Goal: Transaction & Acquisition: Subscribe to service/newsletter

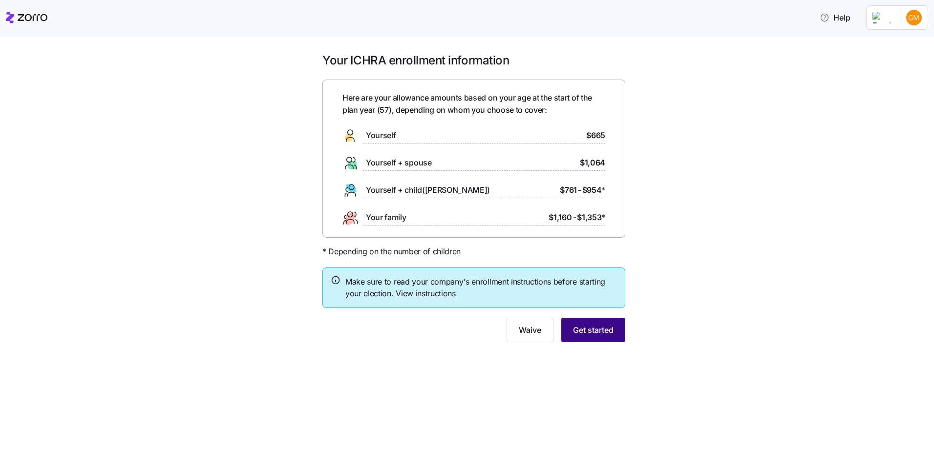
click at [585, 328] on span "Get started" at bounding box center [593, 330] width 41 height 12
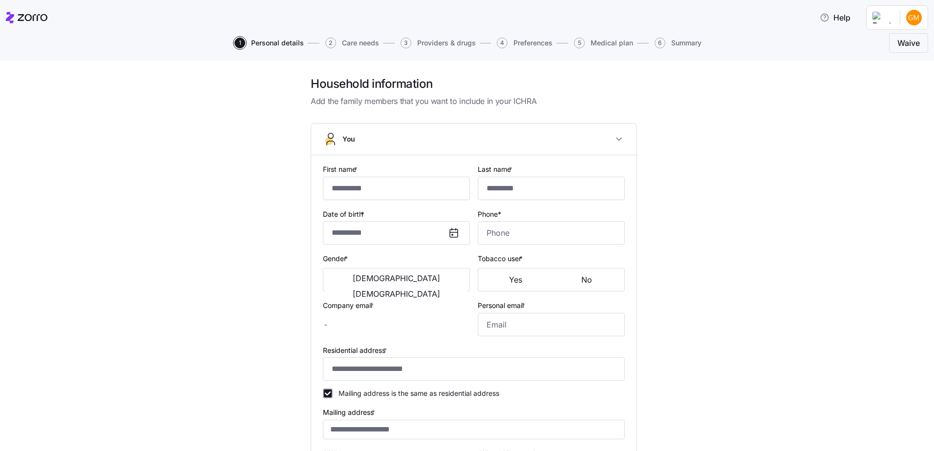
type input "****"
type input "*****"
type input "[EMAIL_ADDRESS][DOMAIN_NAME]"
type input "**********"
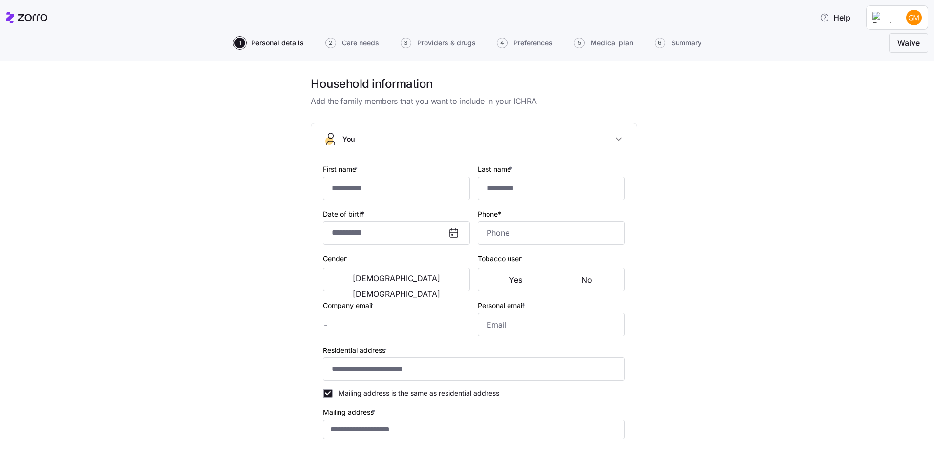
checkbox input "true"
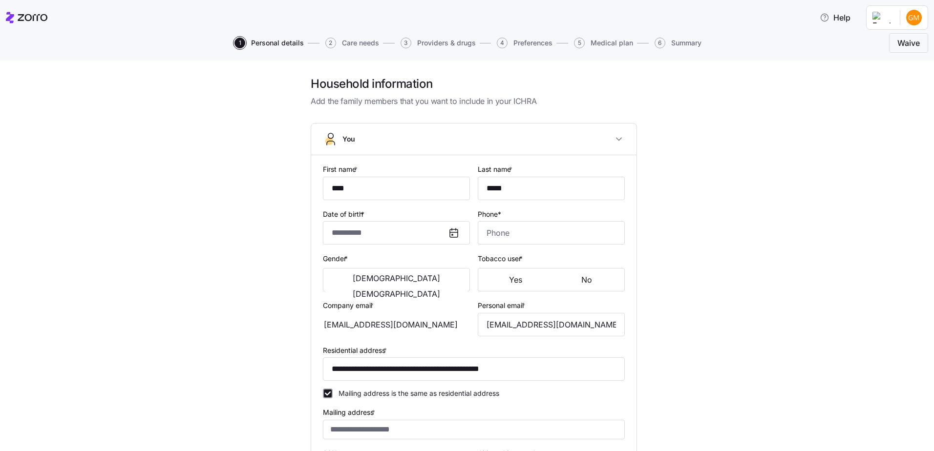
type input "**********"
type input "[PHONE_NUMBER]"
type input "[DEMOGRAPHIC_DATA] citizen"
type input "Married"
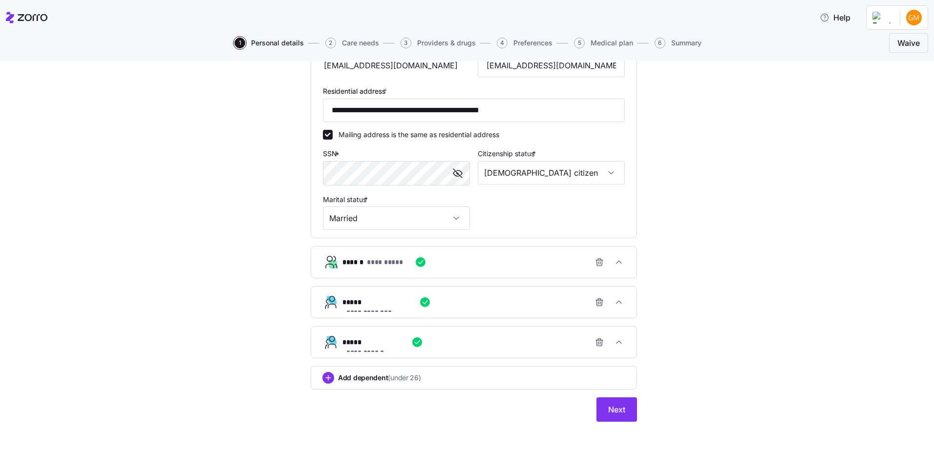
scroll to position [312, 0]
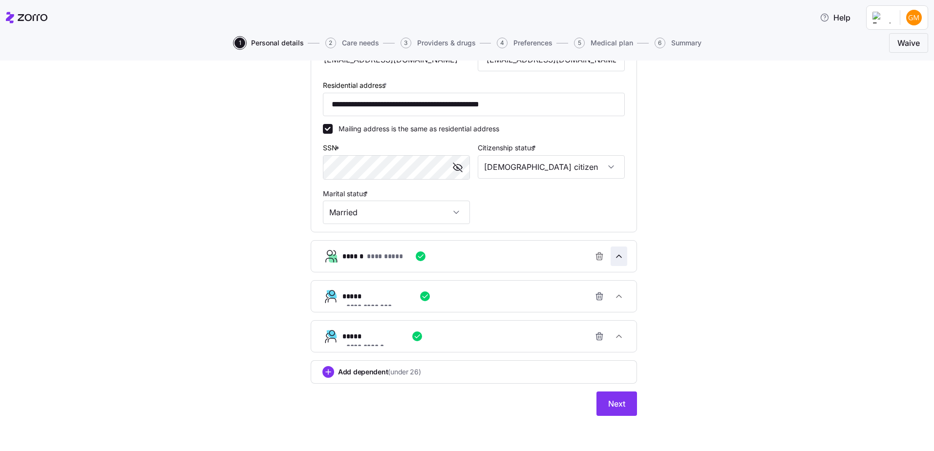
click at [620, 259] on icon "button" at bounding box center [619, 257] width 10 height 10
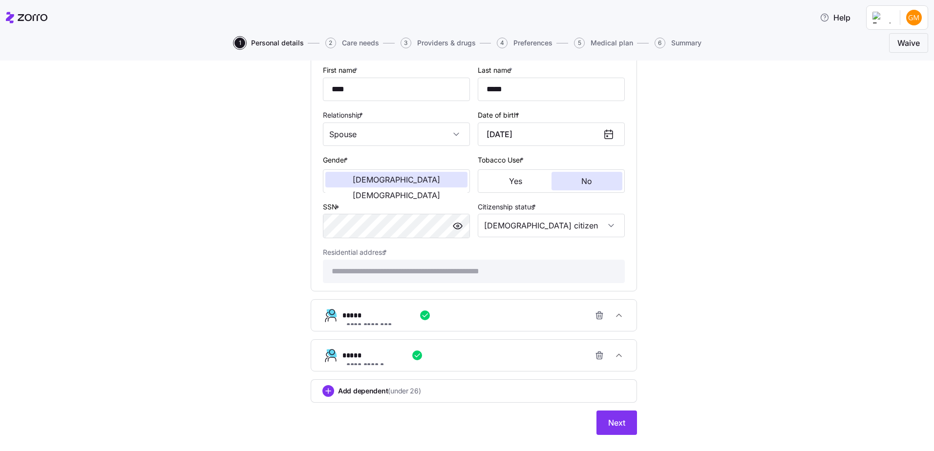
scroll to position [547, 0]
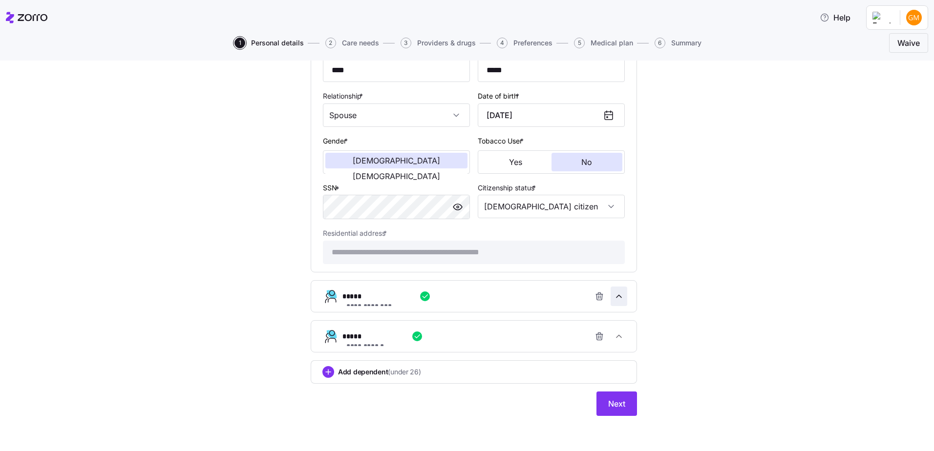
click at [618, 294] on icon "button" at bounding box center [619, 297] width 10 height 10
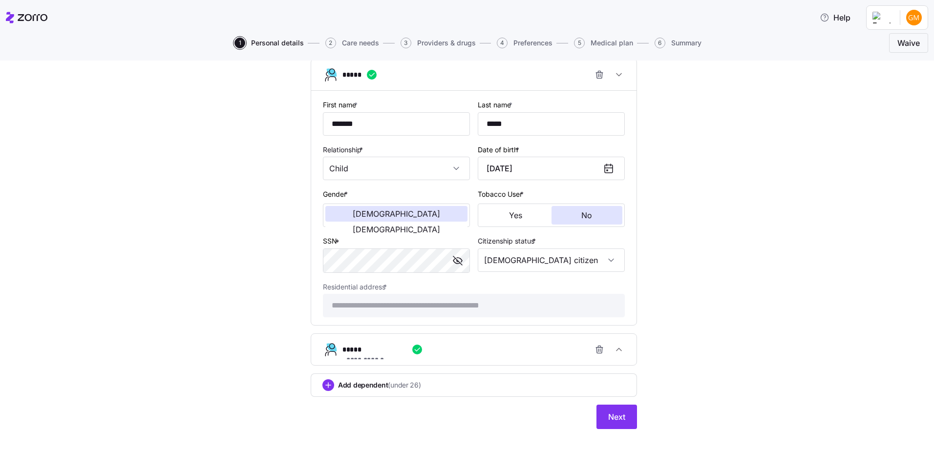
scroll to position [782, 0]
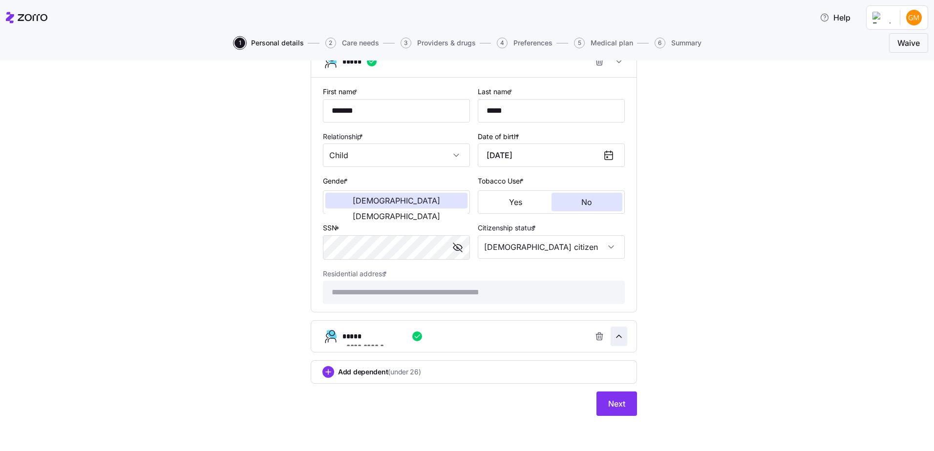
click at [617, 337] on icon "button" at bounding box center [619, 337] width 5 height 2
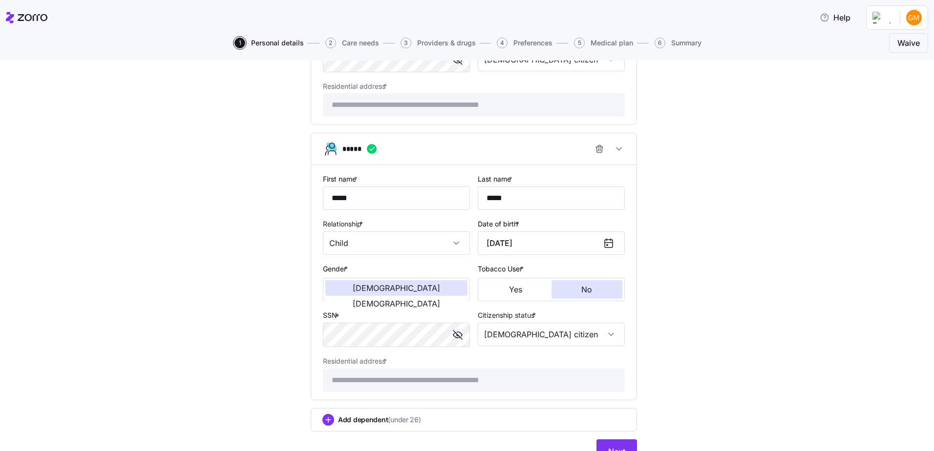
scroll to position [1018, 0]
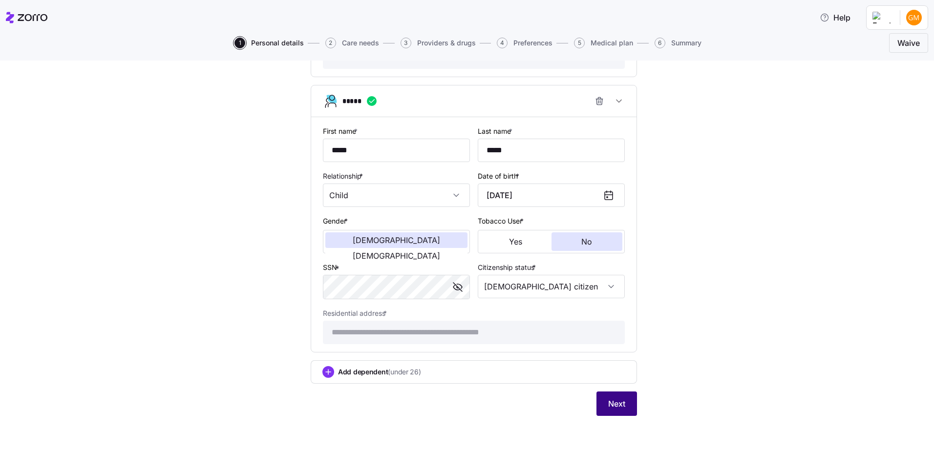
click at [599, 408] on button "Next" at bounding box center [617, 404] width 41 height 24
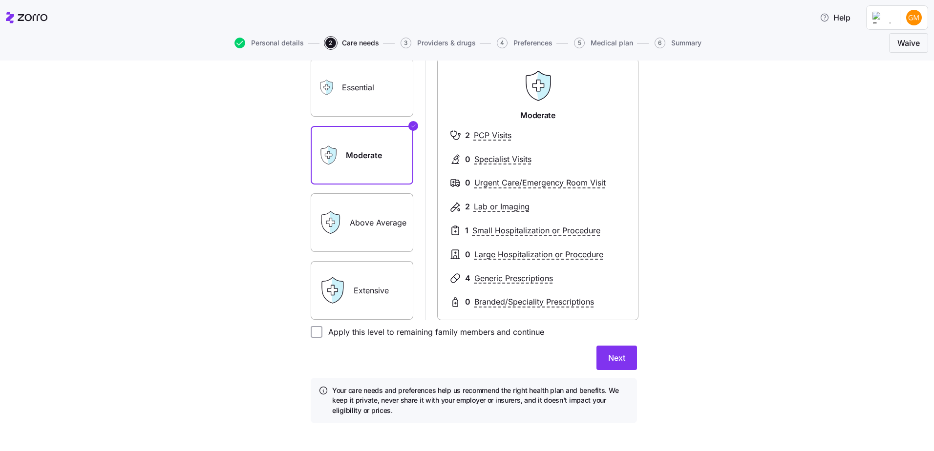
scroll to position [94, 0]
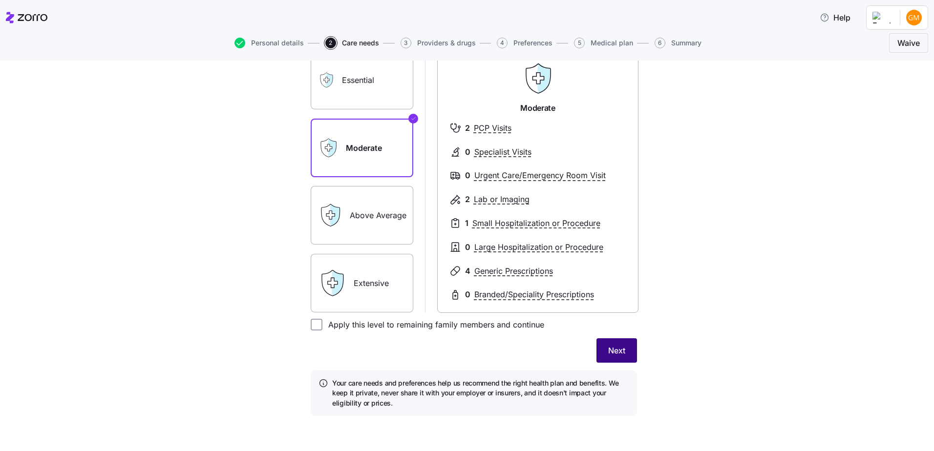
click at [613, 350] on span "Next" at bounding box center [616, 351] width 17 height 12
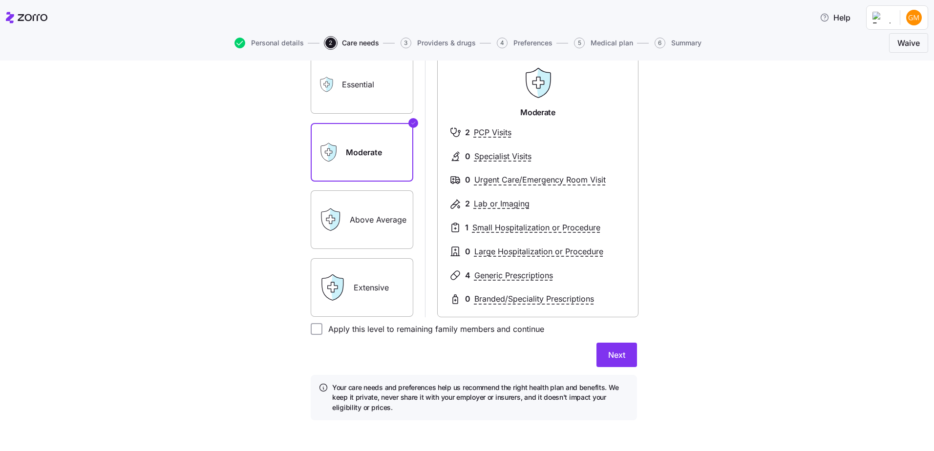
drag, startPoint x: 346, startPoint y: 88, endPoint x: 424, endPoint y: 158, distance: 104.1
click at [347, 88] on label "Essential" at bounding box center [362, 84] width 103 height 59
click at [0, 0] on input "Essential" at bounding box center [0, 0] width 0 height 0
click at [348, 215] on label "Above Average" at bounding box center [362, 220] width 103 height 59
click at [0, 0] on input "Above Average" at bounding box center [0, 0] width 0 height 0
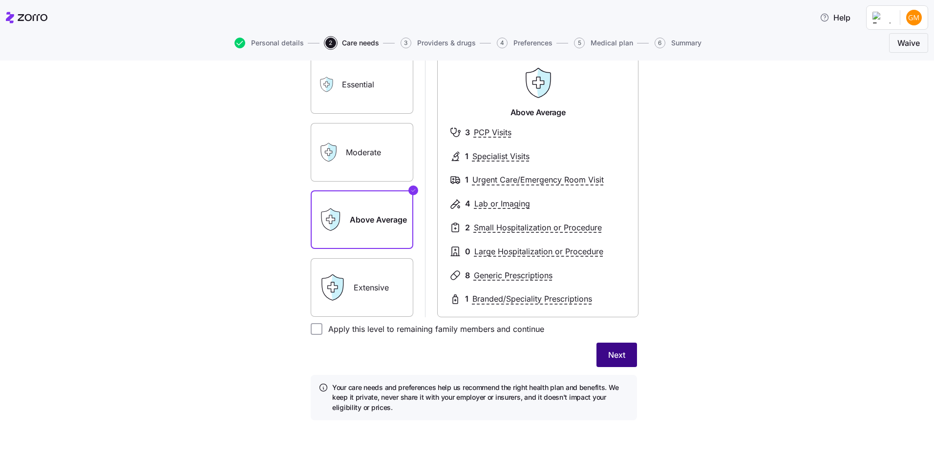
click at [611, 351] on span "Next" at bounding box center [616, 355] width 17 height 12
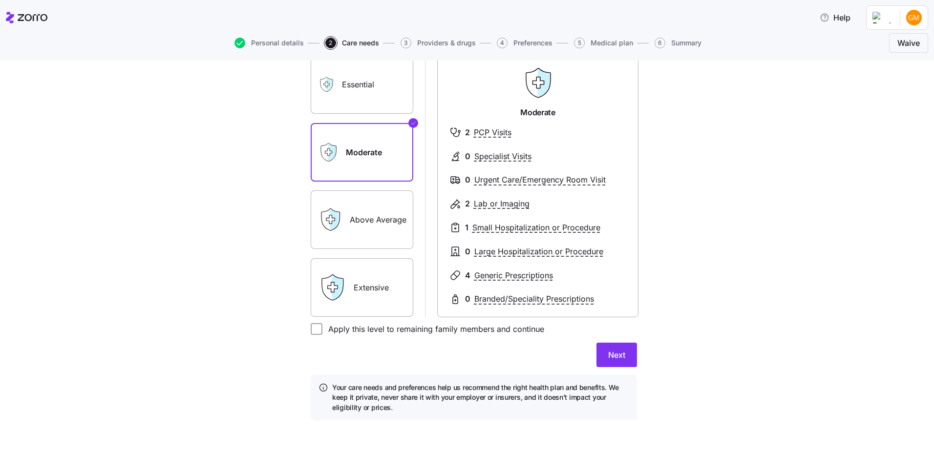
click at [388, 96] on label "Essential" at bounding box center [362, 84] width 103 height 59
click at [0, 0] on input "Essential" at bounding box center [0, 0] width 0 height 0
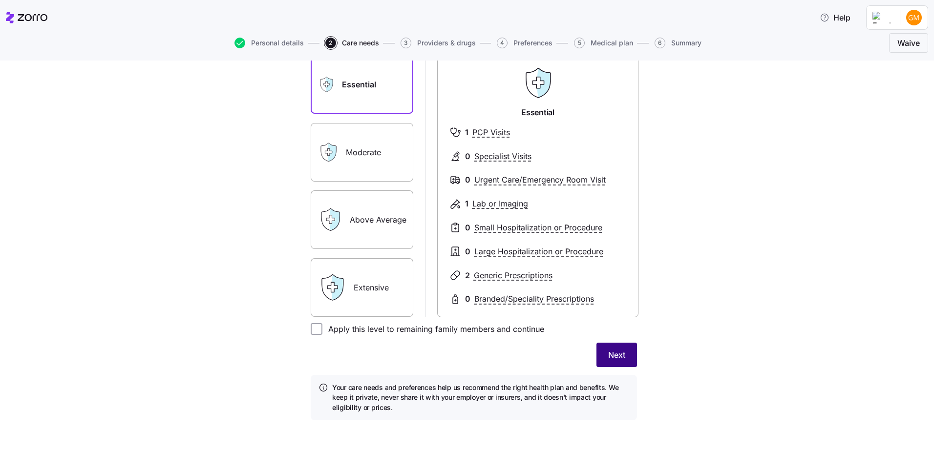
click at [620, 350] on span "Next" at bounding box center [616, 355] width 17 height 12
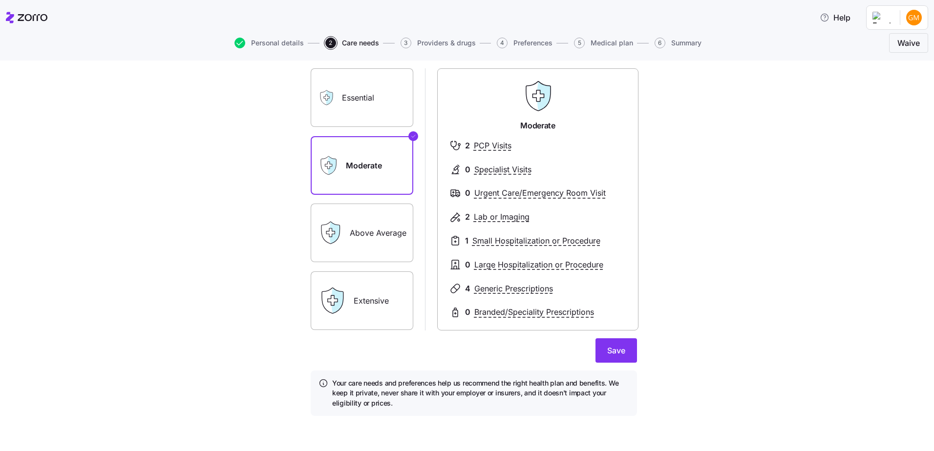
scroll to position [81, 0]
click at [365, 89] on label "Essential" at bounding box center [362, 97] width 103 height 59
click at [327, 95] on icon at bounding box center [329, 97] width 7 height 15
click at [376, 107] on label "Essential" at bounding box center [362, 97] width 103 height 59
click at [0, 0] on input "Essential" at bounding box center [0, 0] width 0 height 0
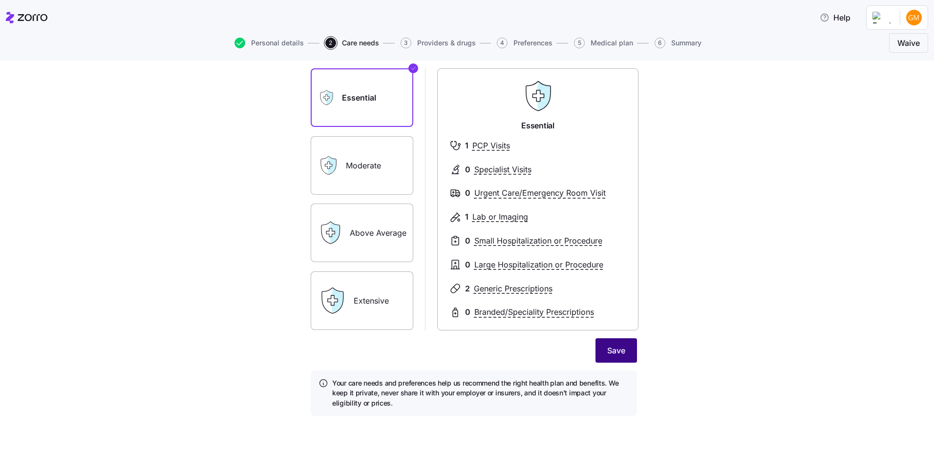
click at [608, 347] on span "Save" at bounding box center [616, 351] width 18 height 12
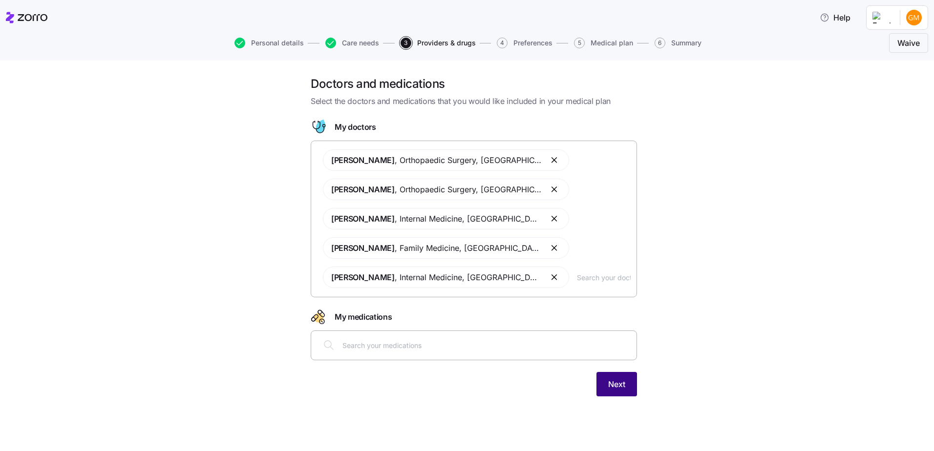
click at [624, 384] on span "Next" at bounding box center [616, 385] width 17 height 12
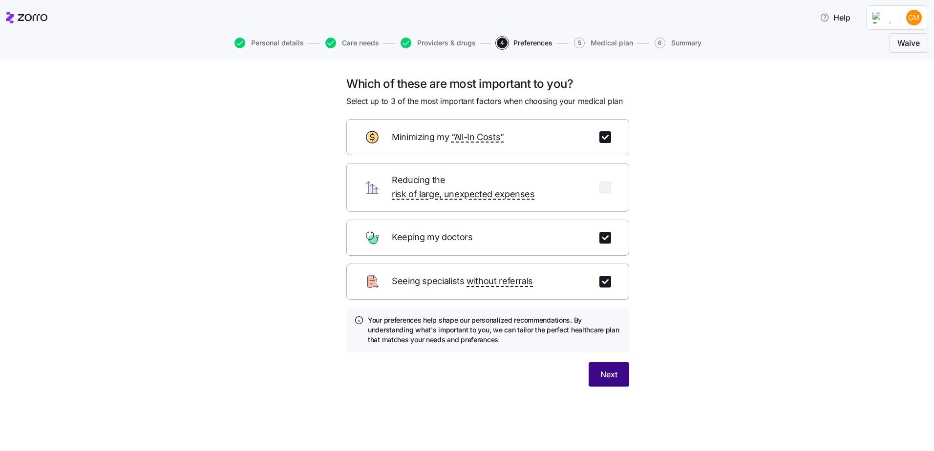
click at [604, 369] on span "Next" at bounding box center [609, 375] width 17 height 12
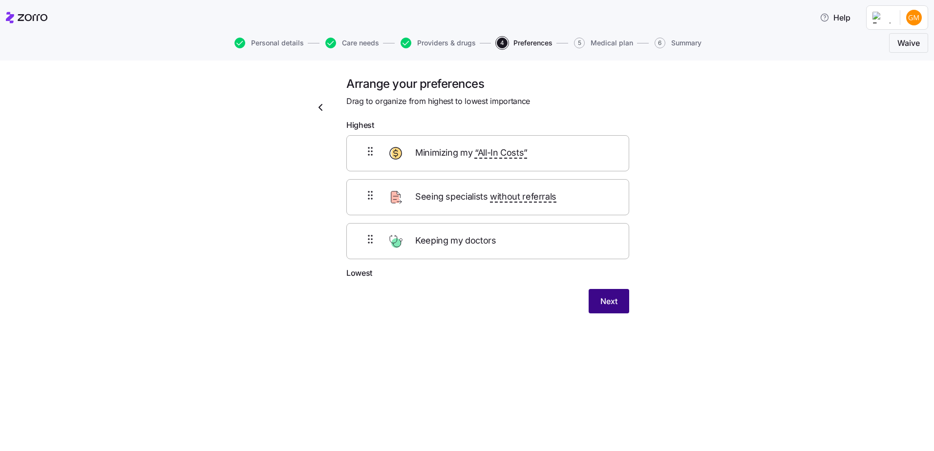
click at [622, 304] on button "Next" at bounding box center [609, 301] width 41 height 24
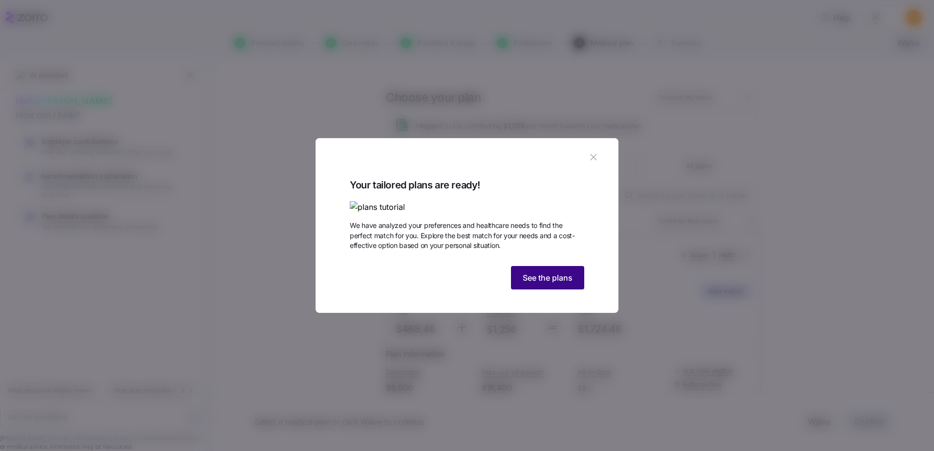
click at [569, 284] on span "See the plans" at bounding box center [548, 278] width 50 height 12
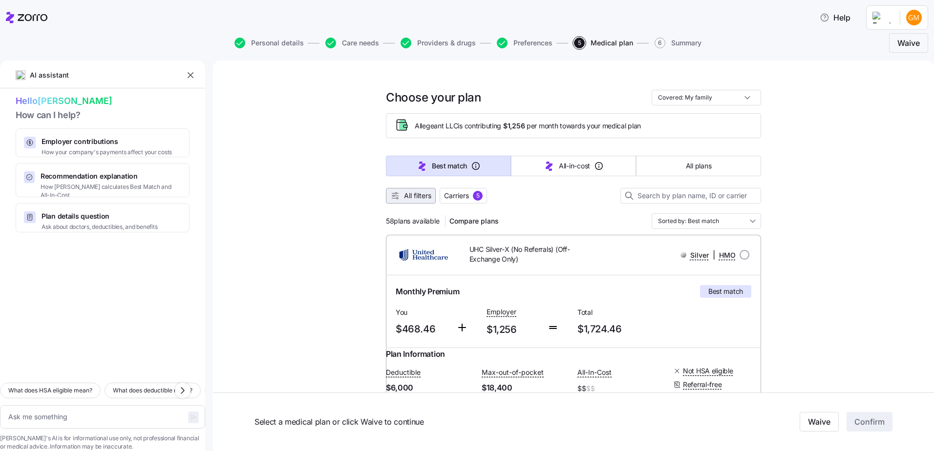
click at [426, 196] on span "All filters" at bounding box center [417, 196] width 27 height 10
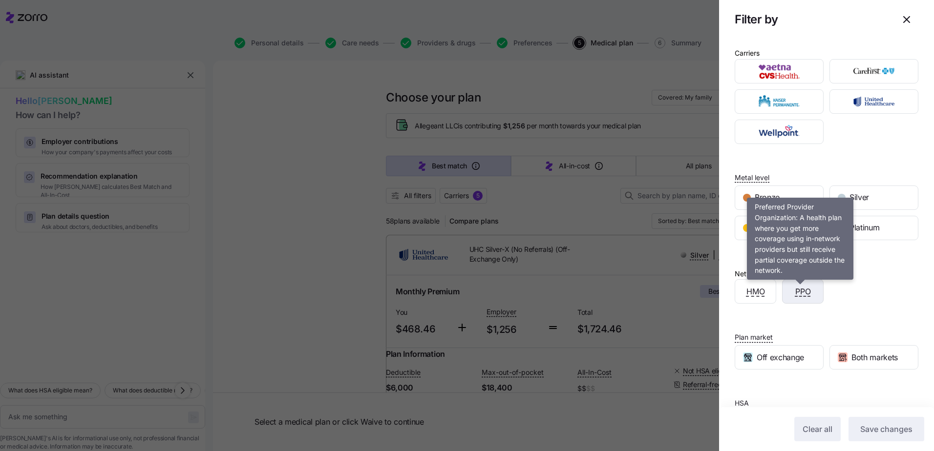
click at [808, 293] on span "PPO" at bounding box center [803, 292] width 16 height 12
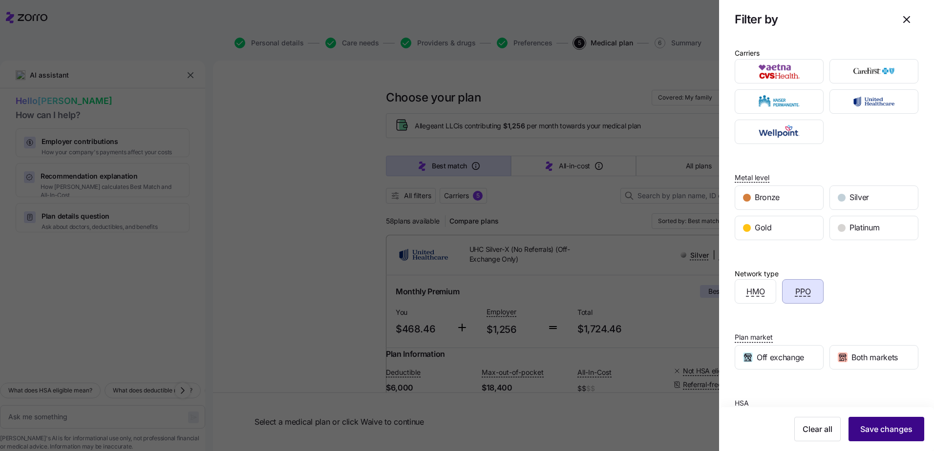
click at [875, 433] on span "Save changes" at bounding box center [886, 430] width 52 height 12
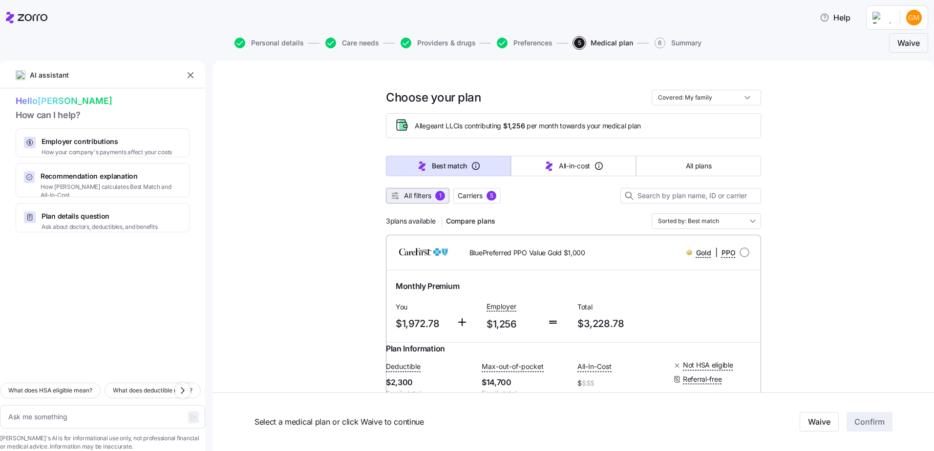
click at [411, 193] on span "All filters" at bounding box center [417, 196] width 27 height 10
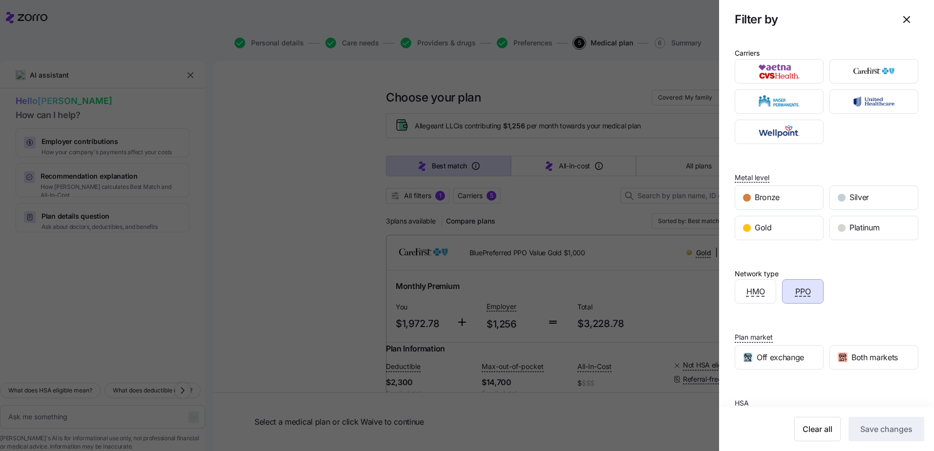
click at [794, 299] on div "PPO" at bounding box center [803, 291] width 41 height 23
click at [875, 437] on button "Save changes" at bounding box center [887, 429] width 76 height 24
type textarea "x"
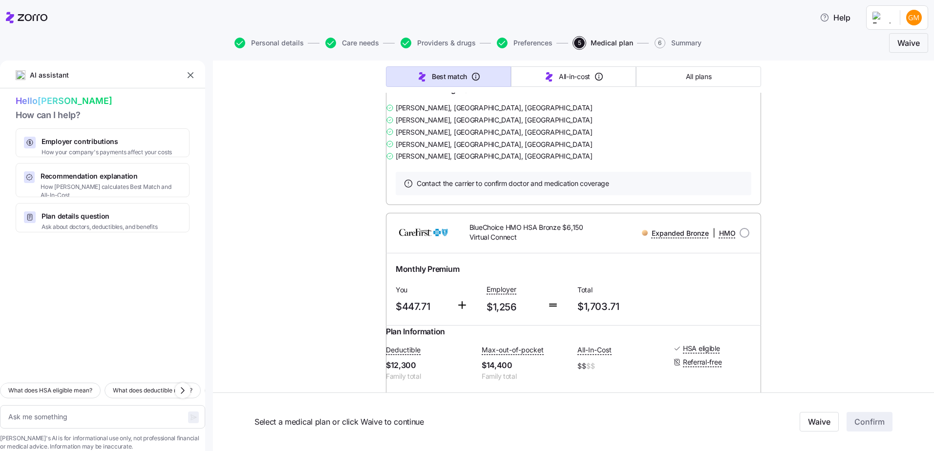
scroll to position [831, 0]
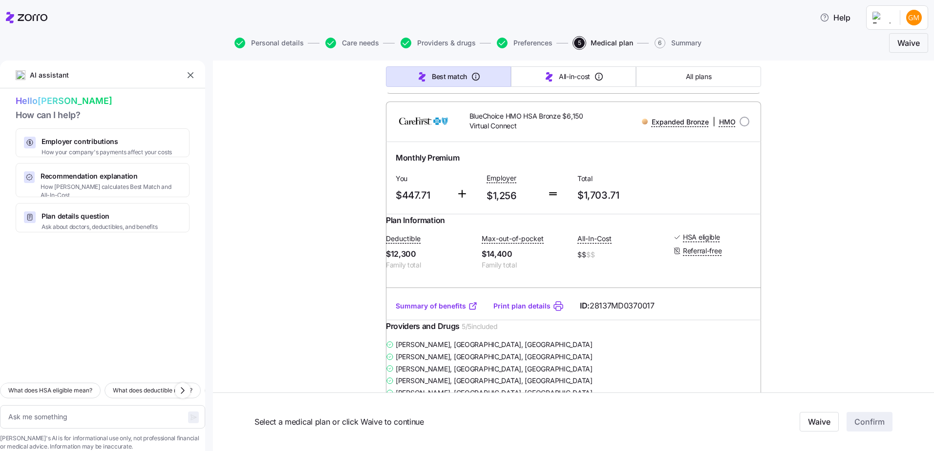
click at [504, 311] on link "Print plan details" at bounding box center [521, 306] width 57 height 10
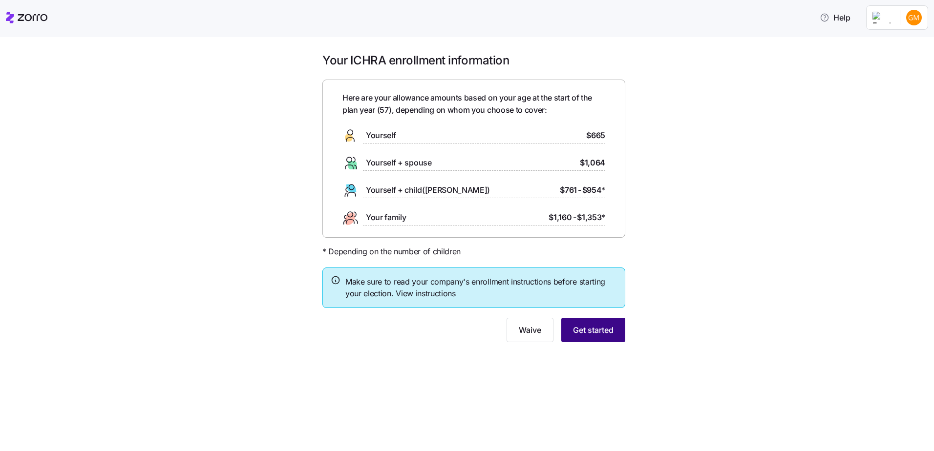
click at [573, 330] on span "Get started" at bounding box center [593, 330] width 41 height 12
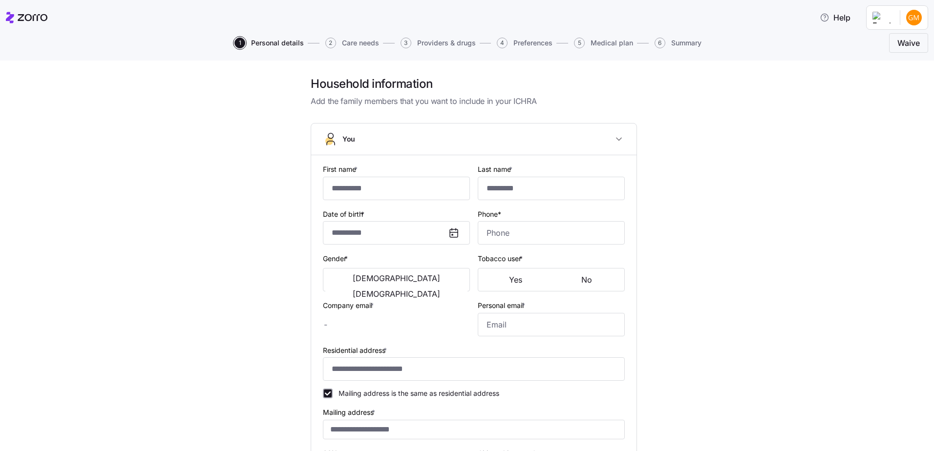
type input "****"
type input "*****"
type input "[EMAIL_ADDRESS][DOMAIN_NAME]"
type input "**********"
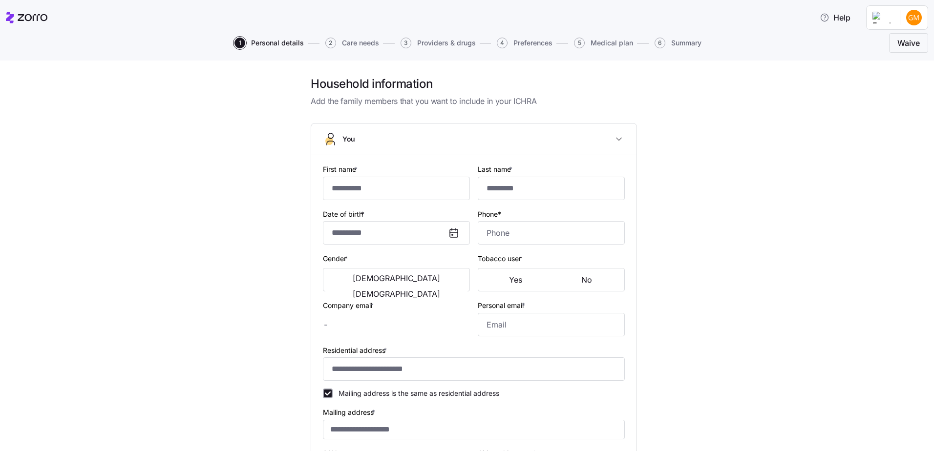
checkbox input "true"
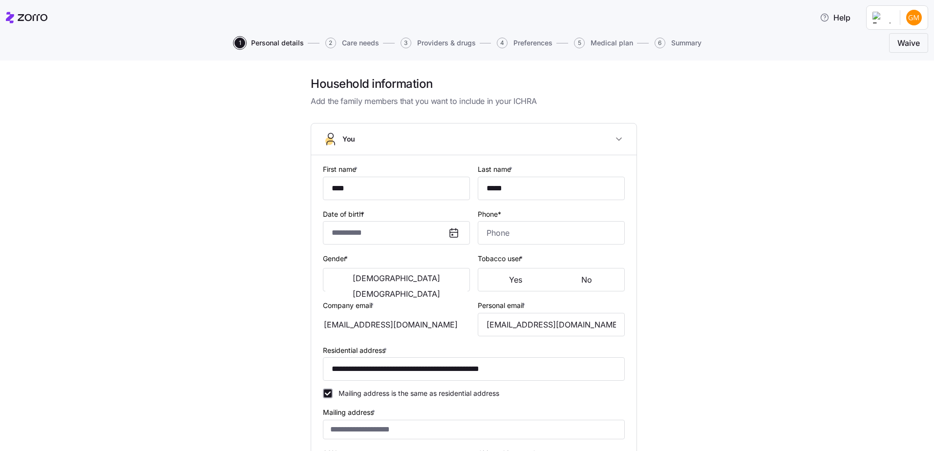
type input "**********"
type input "[PHONE_NUMBER]"
type input "[DEMOGRAPHIC_DATA] citizen"
type input "Married"
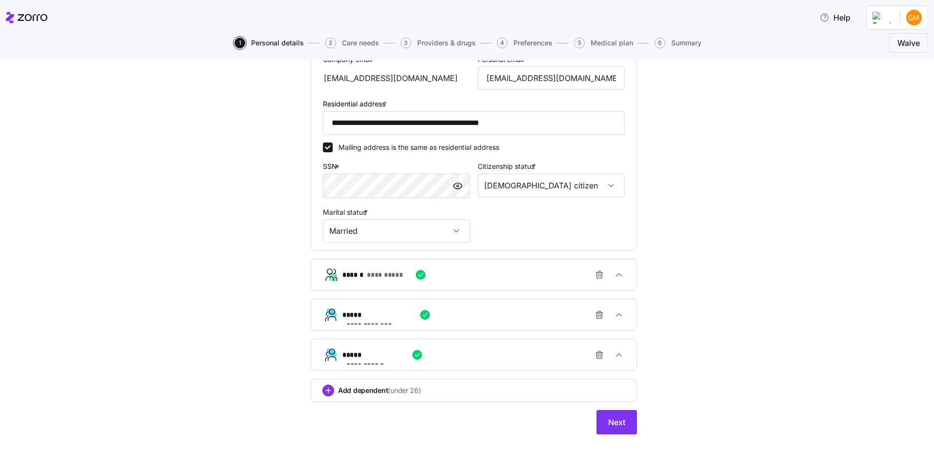
scroll to position [312, 0]
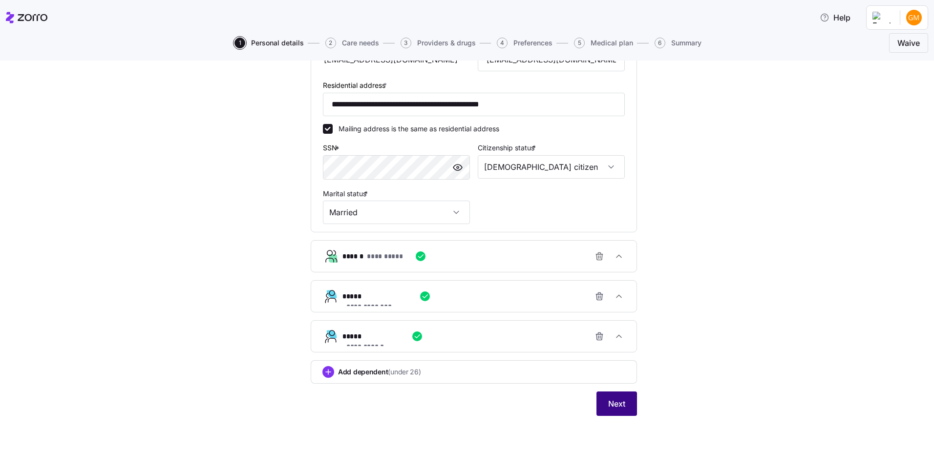
click at [615, 400] on span "Next" at bounding box center [616, 404] width 17 height 12
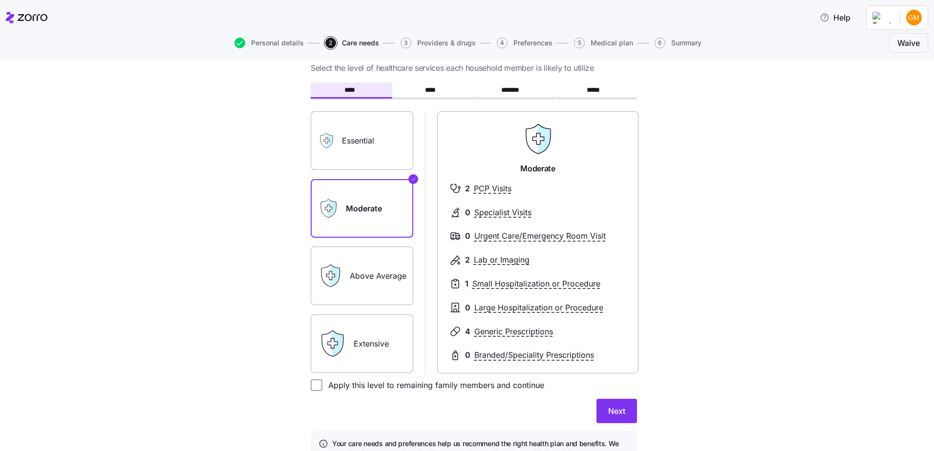
scroll to position [49, 0]
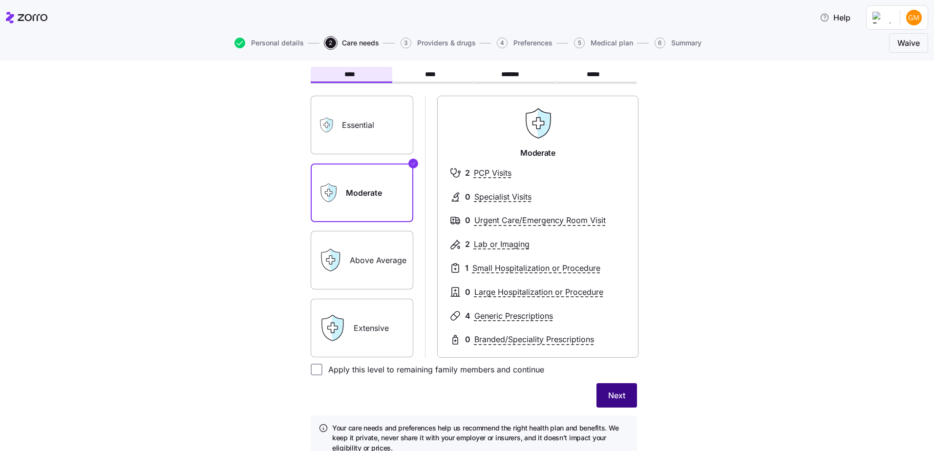
click at [624, 396] on button "Next" at bounding box center [617, 396] width 41 height 24
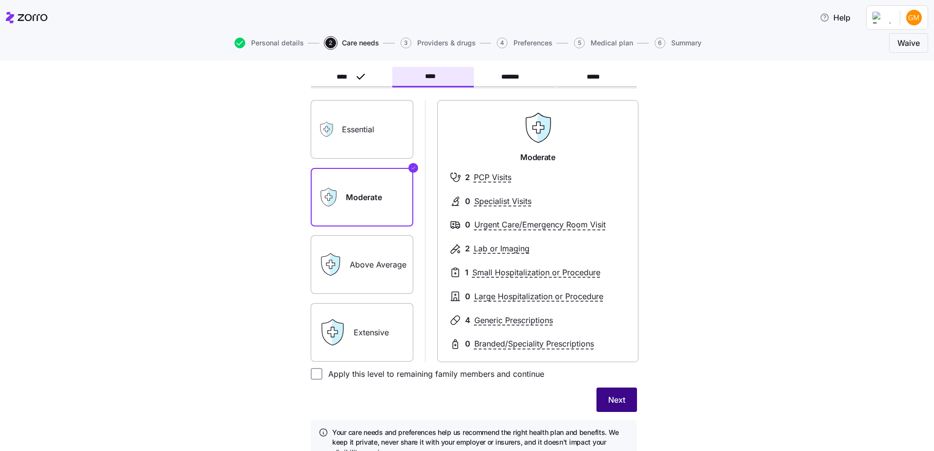
click at [610, 391] on button "Next" at bounding box center [617, 400] width 41 height 24
click at [427, 84] on button "****" at bounding box center [433, 77] width 82 height 20
click at [371, 274] on label "Above Average" at bounding box center [362, 265] width 103 height 59
click at [0, 0] on input "Above Average" at bounding box center [0, 0] width 0 height 0
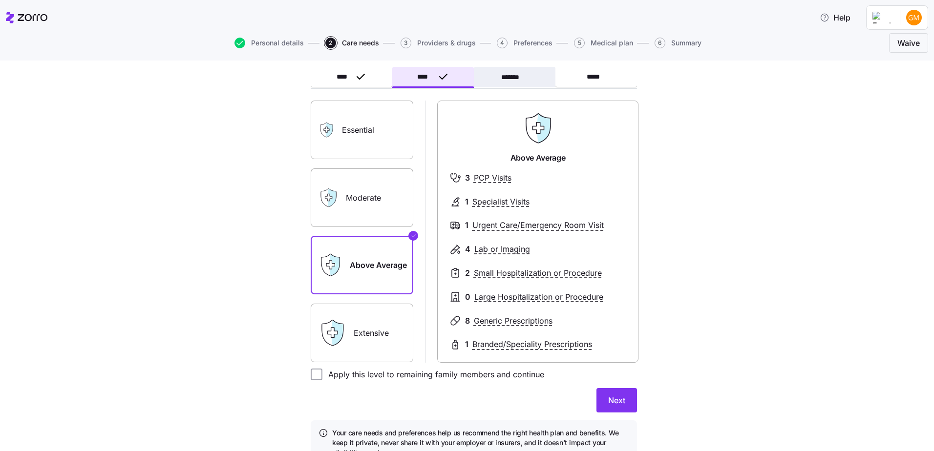
click at [496, 79] on button "*******" at bounding box center [515, 77] width 82 height 21
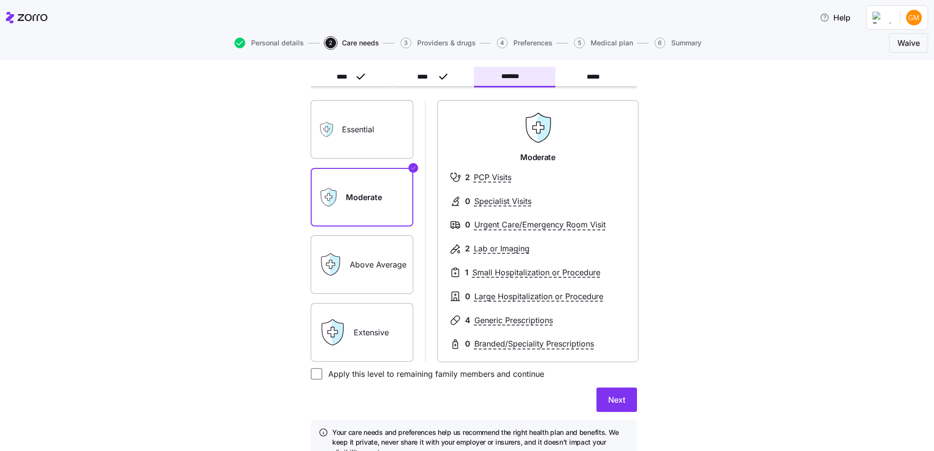
click at [360, 140] on label "Essential" at bounding box center [362, 129] width 103 height 59
click at [0, 0] on input "Essential" at bounding box center [0, 0] width 0 height 0
drag, startPoint x: 621, startPoint y: 402, endPoint x: 613, endPoint y: 368, distance: 34.7
click at [621, 401] on span "Next" at bounding box center [616, 400] width 17 height 12
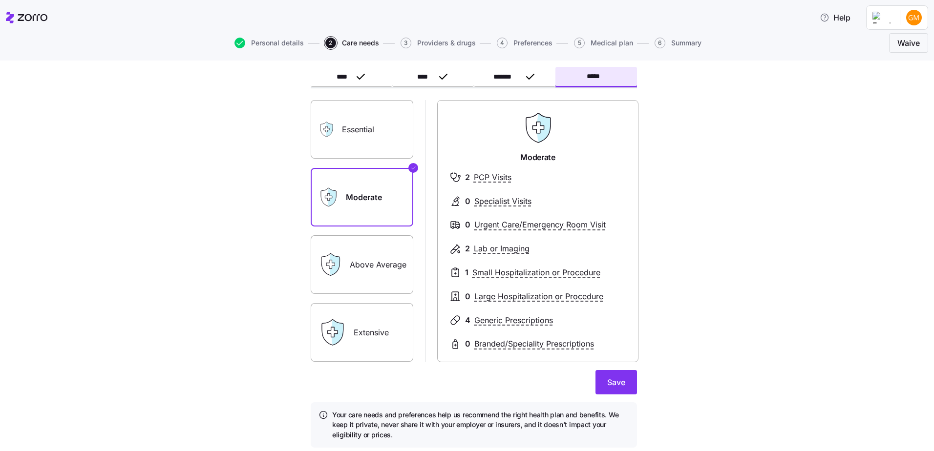
drag, startPoint x: 367, startPoint y: 135, endPoint x: 433, endPoint y: 185, distance: 82.6
click at [367, 135] on label "Essential" at bounding box center [362, 129] width 103 height 59
click at [0, 0] on input "Essential" at bounding box center [0, 0] width 0 height 0
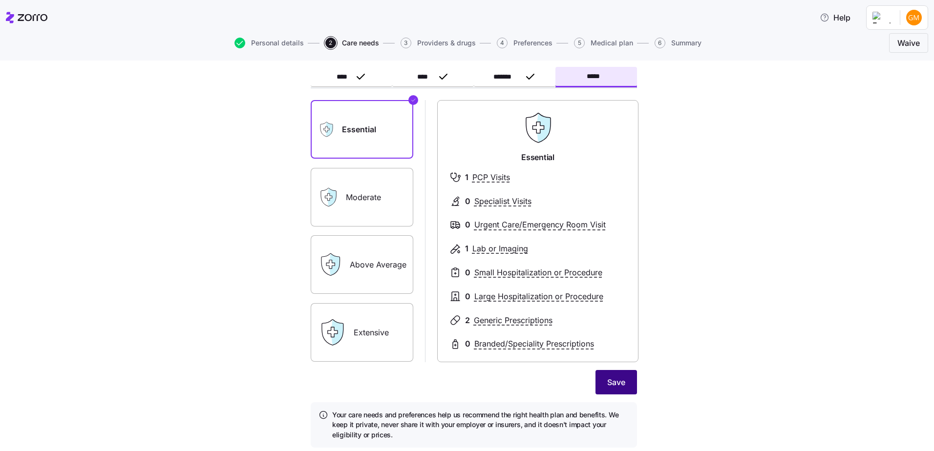
click at [618, 386] on span "Save" at bounding box center [616, 383] width 18 height 12
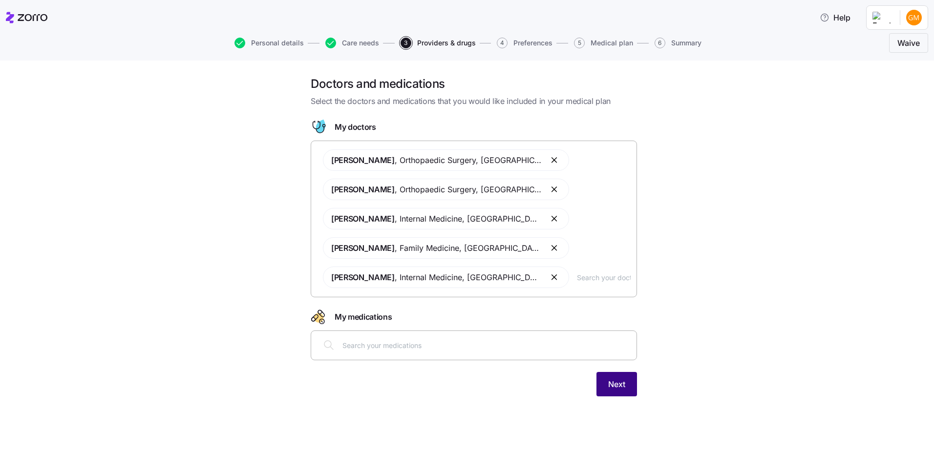
click at [610, 383] on span "Next" at bounding box center [616, 385] width 17 height 12
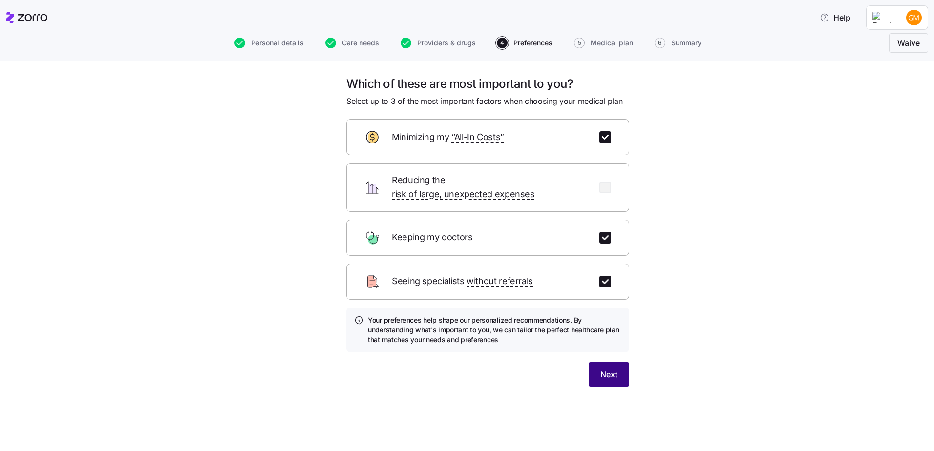
click at [617, 369] on span "Next" at bounding box center [609, 375] width 17 height 12
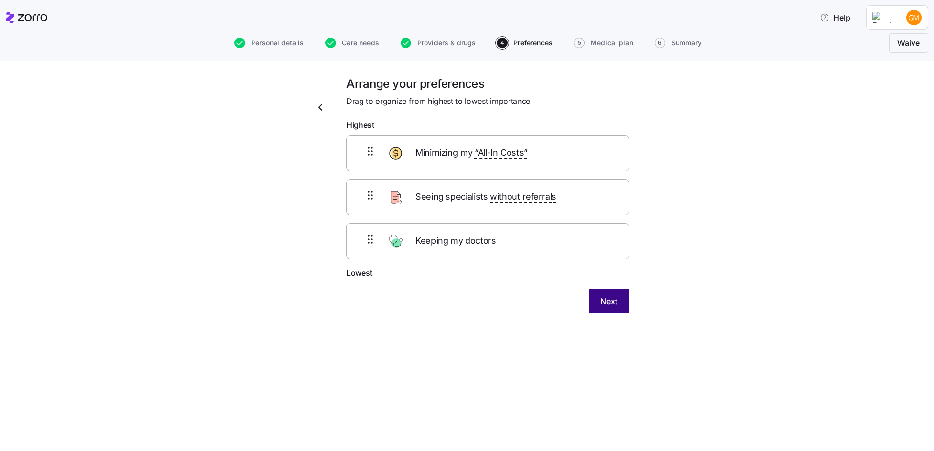
click at [597, 306] on button "Next" at bounding box center [609, 301] width 41 height 24
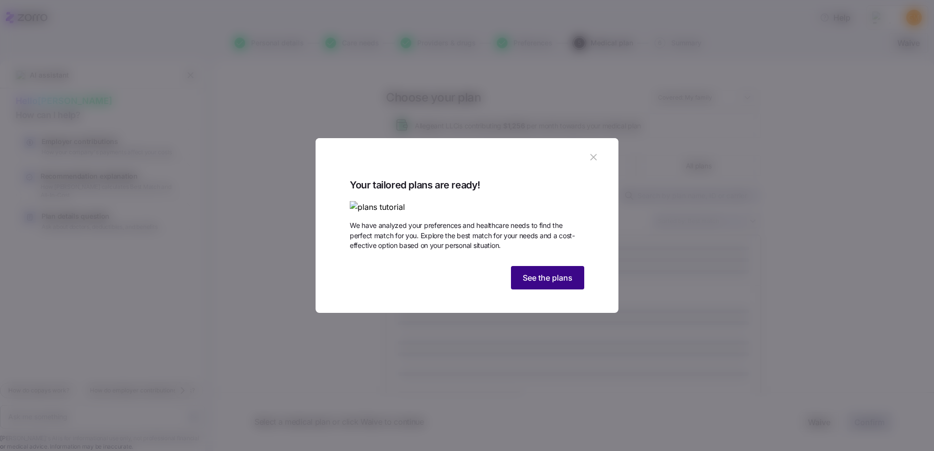
click at [567, 284] on span "See the plans" at bounding box center [548, 278] width 50 height 12
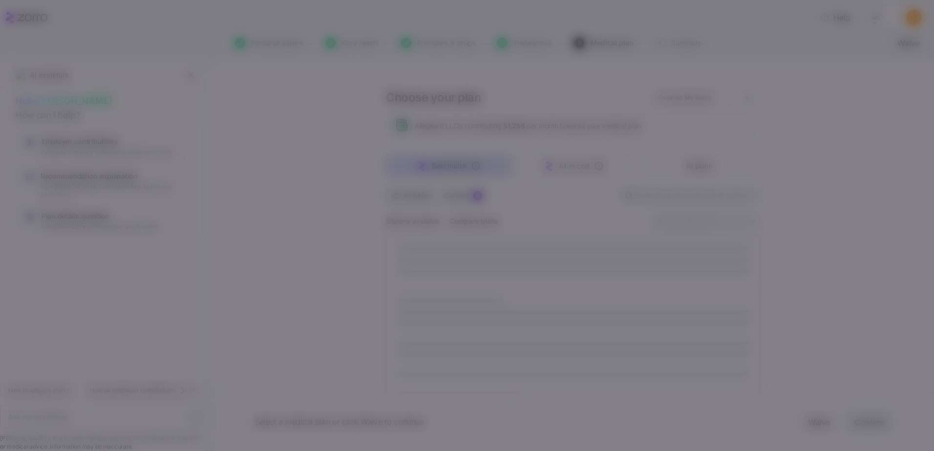
type textarea "x"
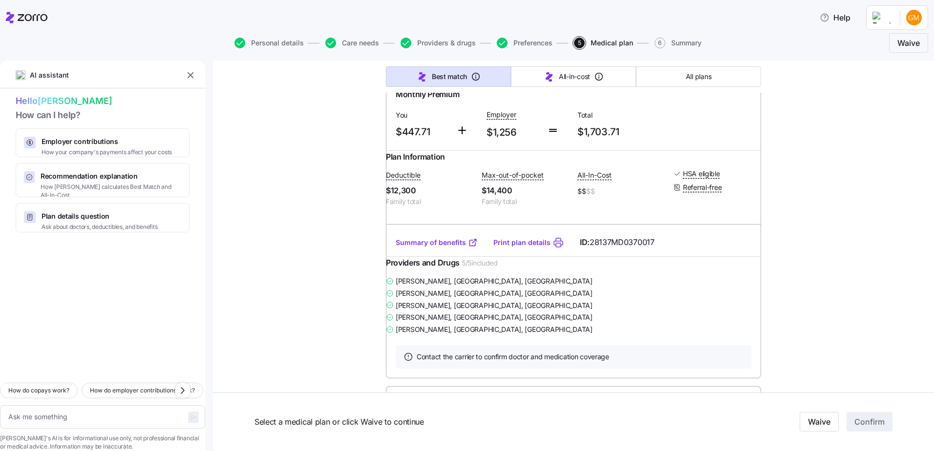
scroll to position [879, 0]
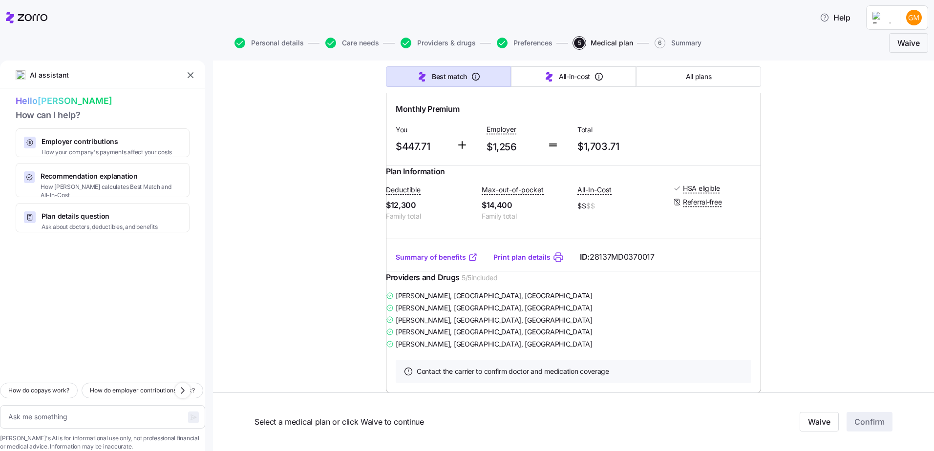
click at [740, 78] on input "radio" at bounding box center [745, 73] width 10 height 10
radio input "true"
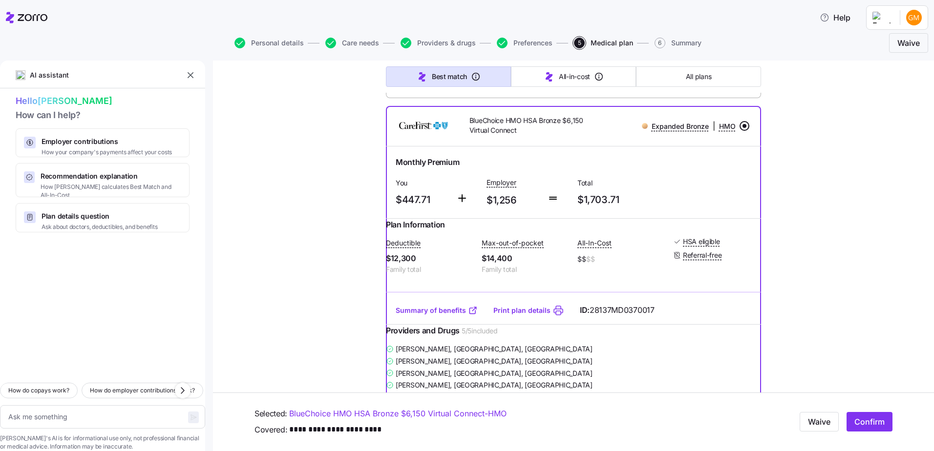
scroll to position [831, 0]
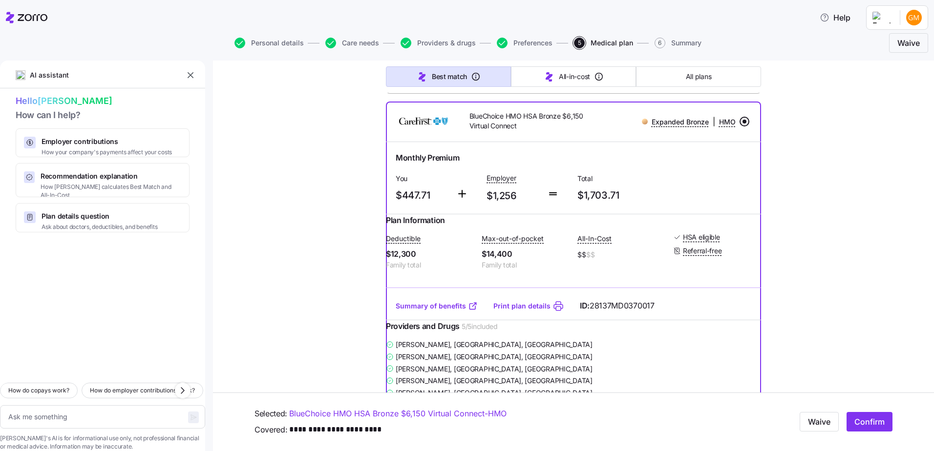
click at [740, 127] on input "radio" at bounding box center [745, 122] width 10 height 10
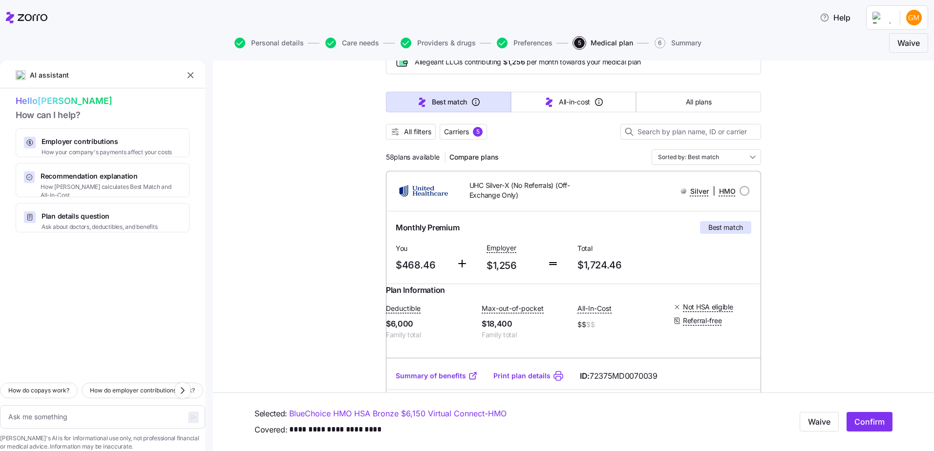
scroll to position [0, 0]
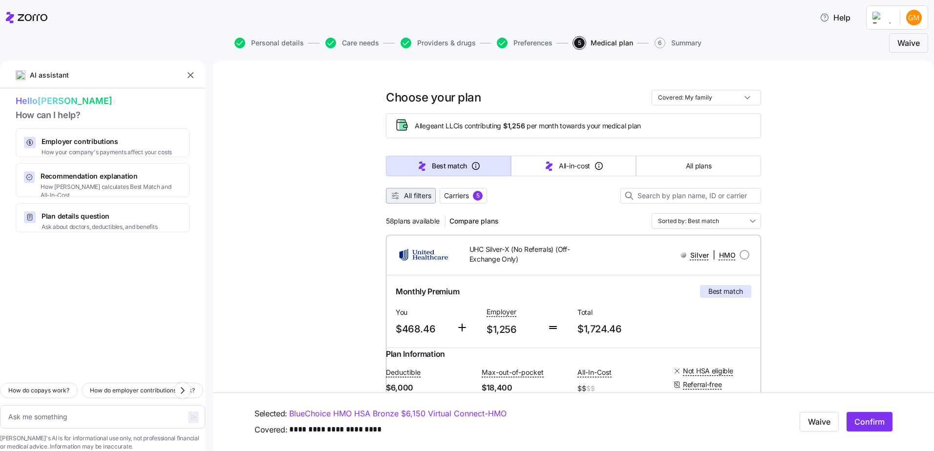
click at [431, 198] on button "All filters" at bounding box center [411, 196] width 50 height 16
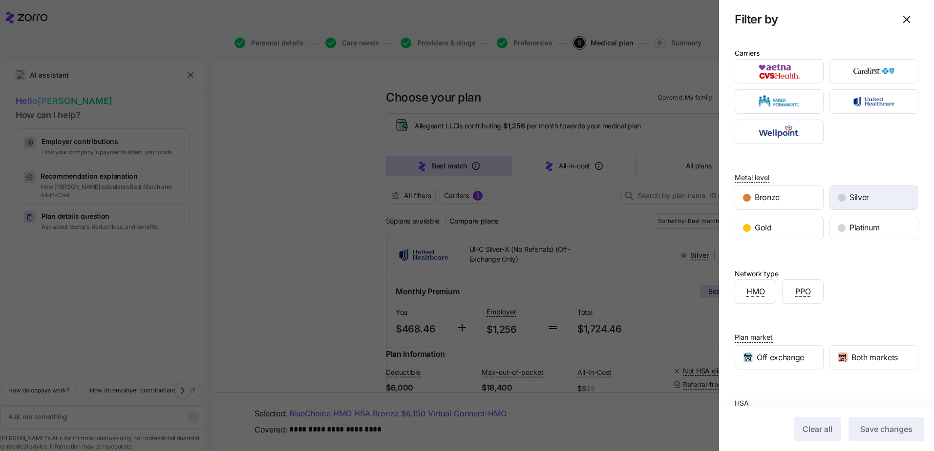
click at [858, 205] on div "Silver" at bounding box center [874, 197] width 88 height 23
click at [879, 427] on span "Save changes" at bounding box center [886, 430] width 52 height 12
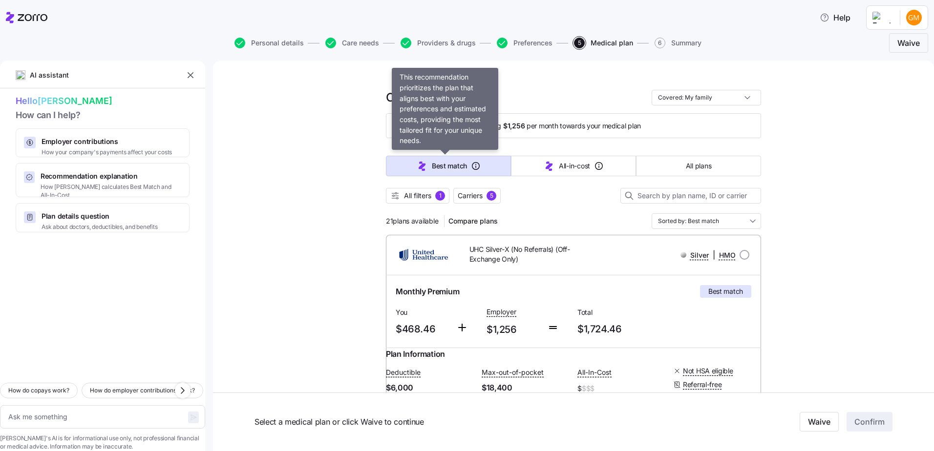
click at [409, 170] on button "Best match" at bounding box center [448, 166] width 125 height 21
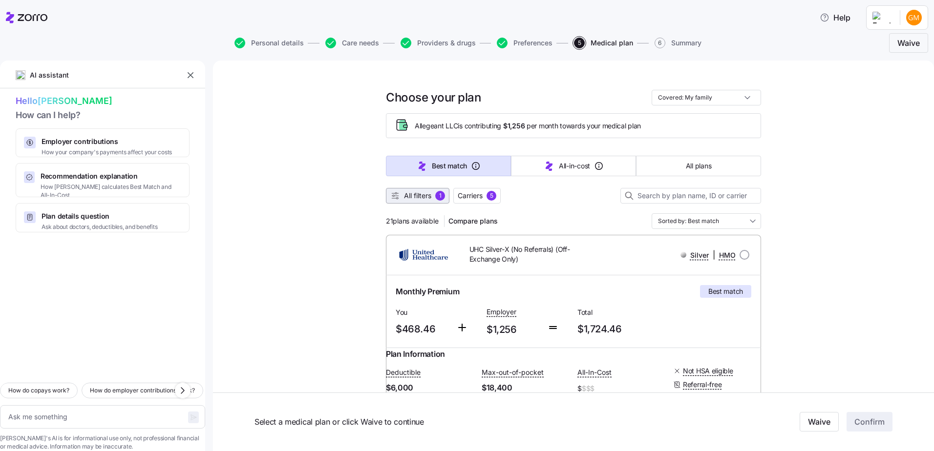
click at [408, 194] on span "All filters" at bounding box center [417, 196] width 27 height 10
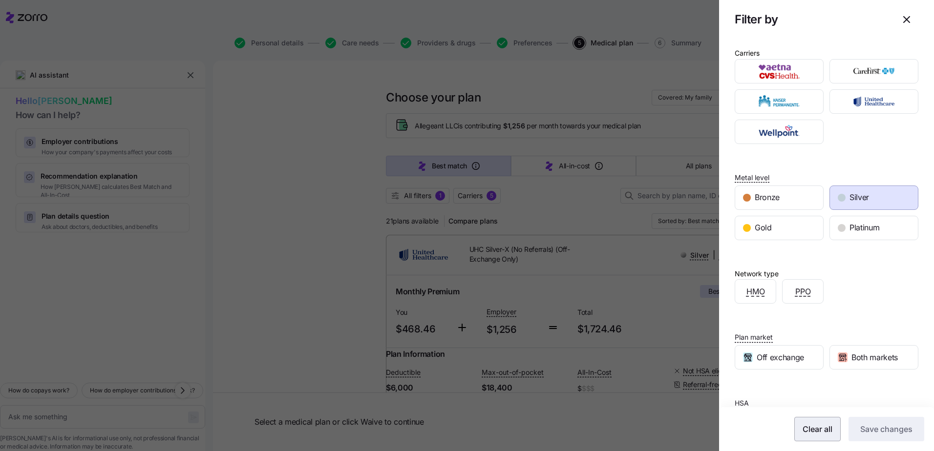
click at [810, 427] on span "Clear all" at bounding box center [818, 430] width 30 height 12
click at [882, 431] on span "Save changes" at bounding box center [886, 430] width 52 height 12
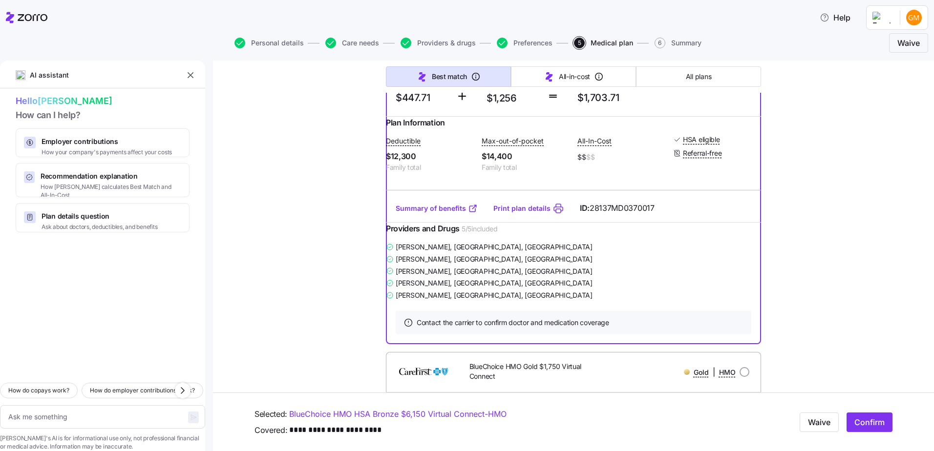
scroll to position [977, 0]
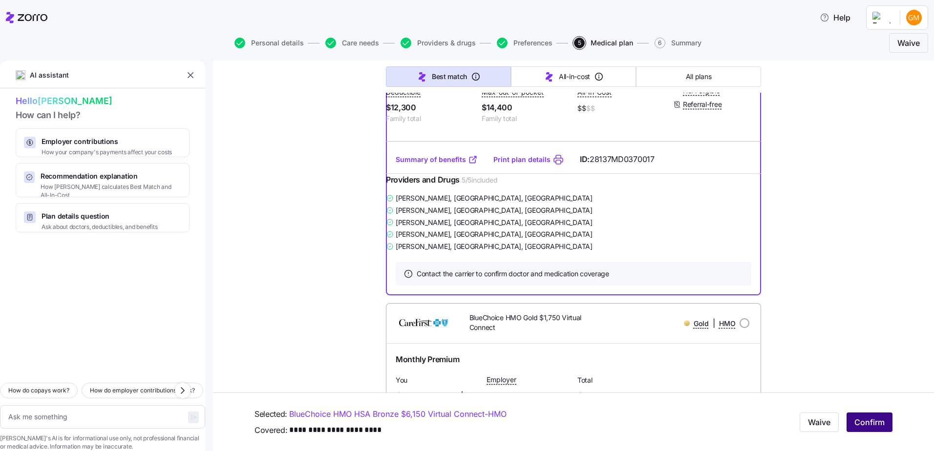
click at [859, 420] on span "Confirm" at bounding box center [870, 423] width 30 height 12
type textarea "x"
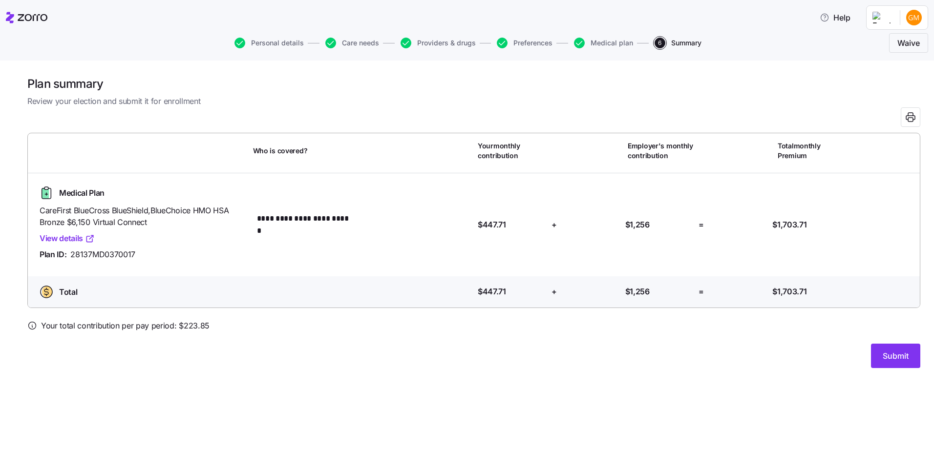
click at [54, 237] on link "View details" at bounding box center [67, 239] width 55 height 12
click at [893, 358] on span "Submit" at bounding box center [896, 356] width 26 height 12
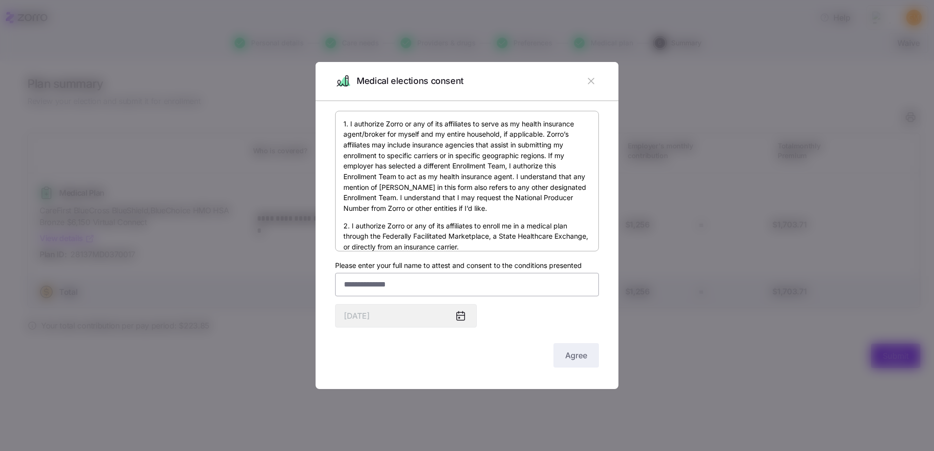
scroll to position [49, 0]
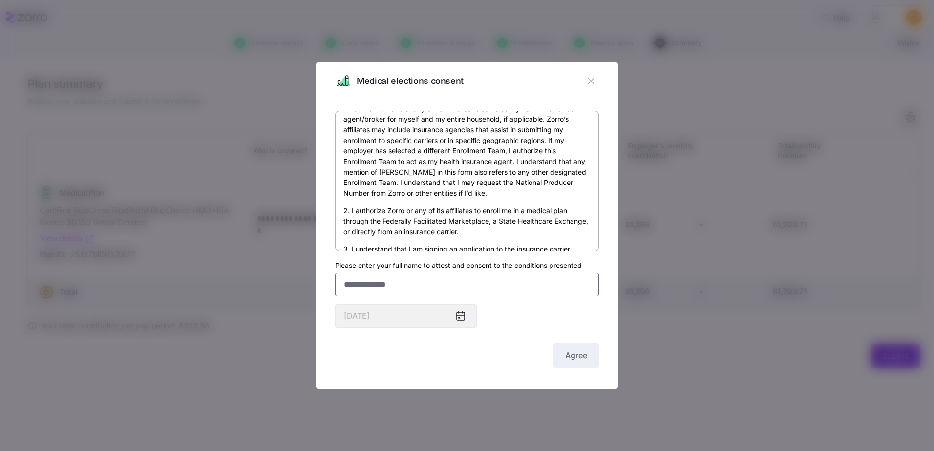
click at [379, 287] on input "Please enter your full name to attest and consent to the conditions presented" at bounding box center [467, 284] width 264 height 23
type input "**********"
click at [566, 354] on span "Agree" at bounding box center [576, 356] width 22 height 12
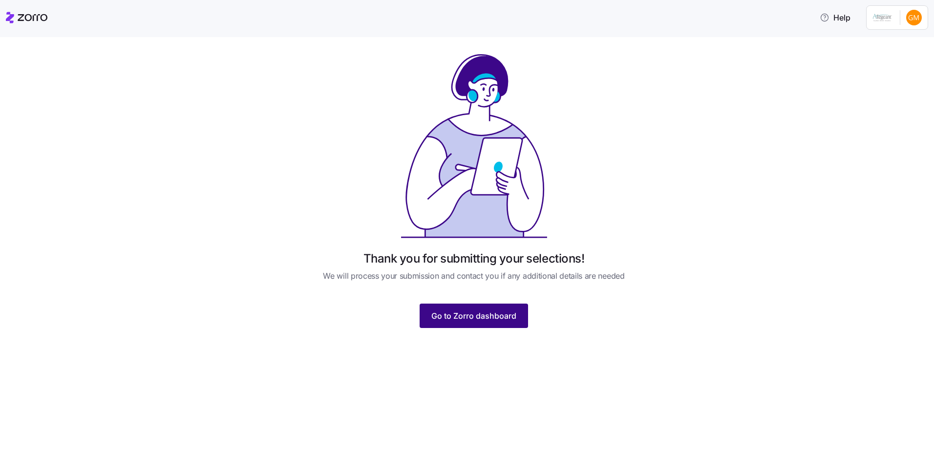
click at [494, 315] on span "Go to Zorro dashboard" at bounding box center [473, 316] width 85 height 12
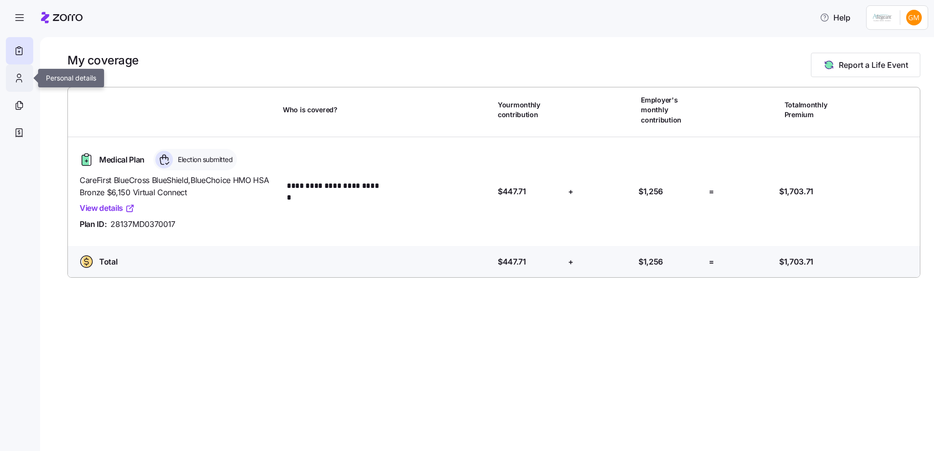
click at [20, 76] on icon at bounding box center [19, 78] width 11 height 12
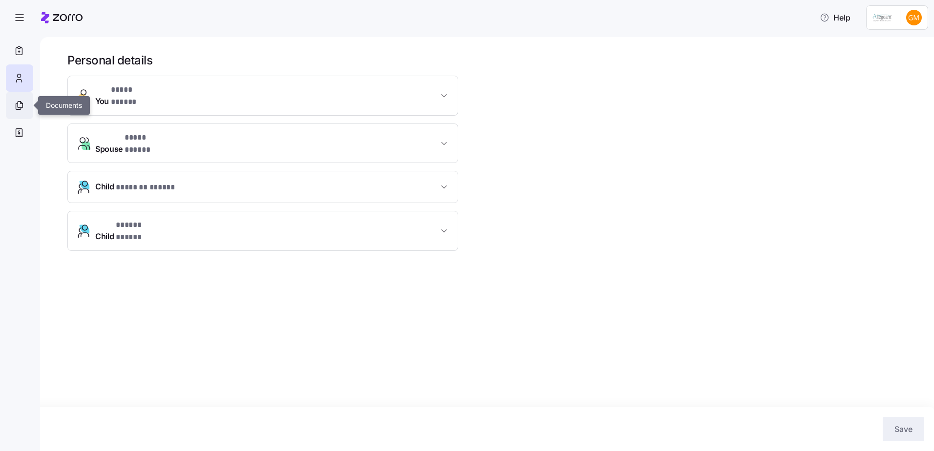
click at [21, 107] on icon at bounding box center [20, 105] width 5 height 6
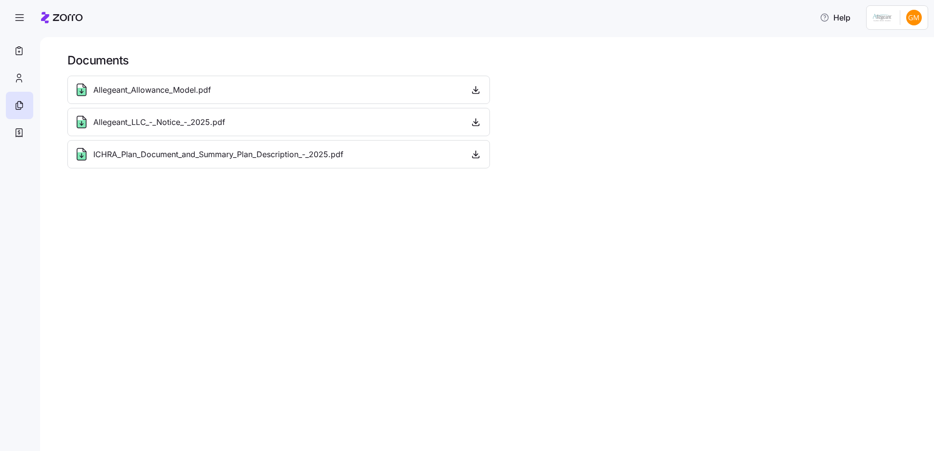
click at [195, 89] on span "Allegeant_Allowance_Model.pdf" at bounding box center [152, 90] width 118 height 12
click at [473, 91] on icon "button" at bounding box center [476, 90] width 10 height 10
drag, startPoint x: 16, startPoint y: 46, endPoint x: 24, endPoint y: 51, distance: 9.5
click at [17, 46] on icon at bounding box center [19, 51] width 11 height 12
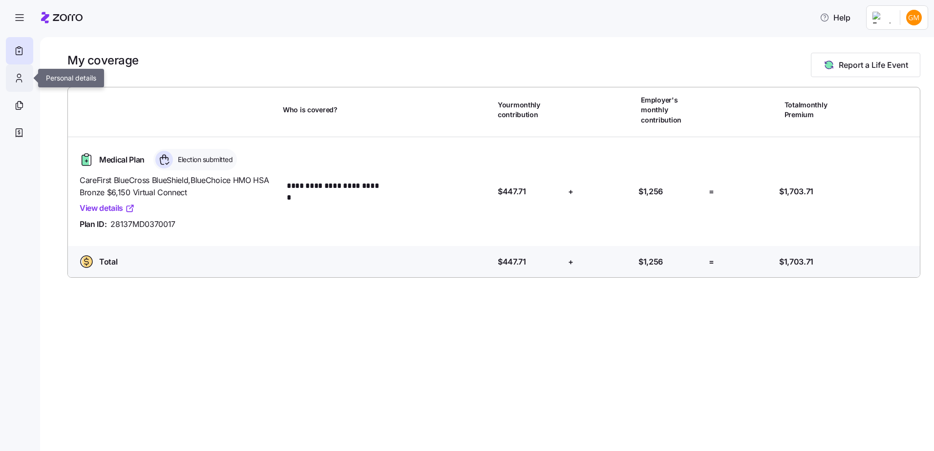
click at [13, 81] on div at bounding box center [19, 77] width 27 height 27
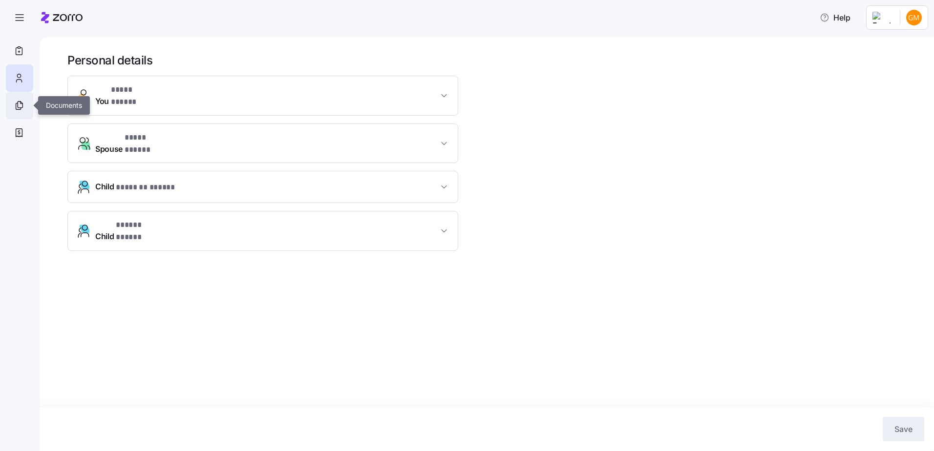
click at [19, 107] on icon at bounding box center [19, 106] width 11 height 12
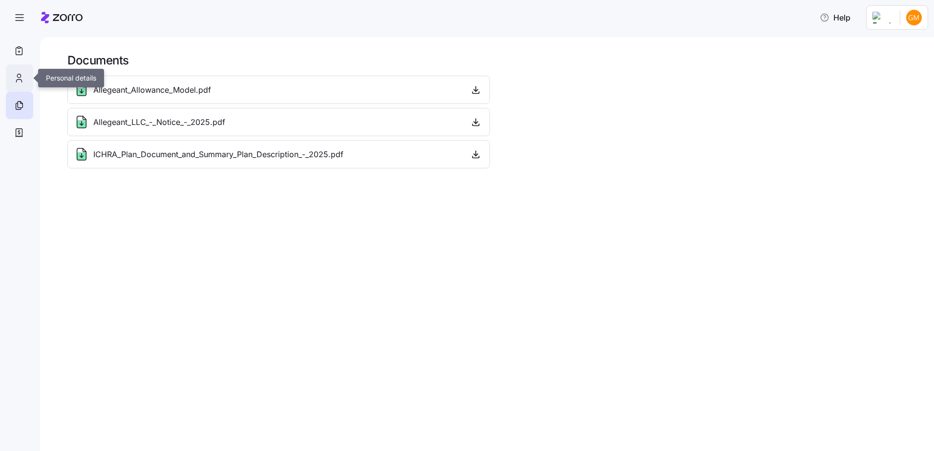
click at [18, 80] on icon at bounding box center [19, 78] width 11 height 12
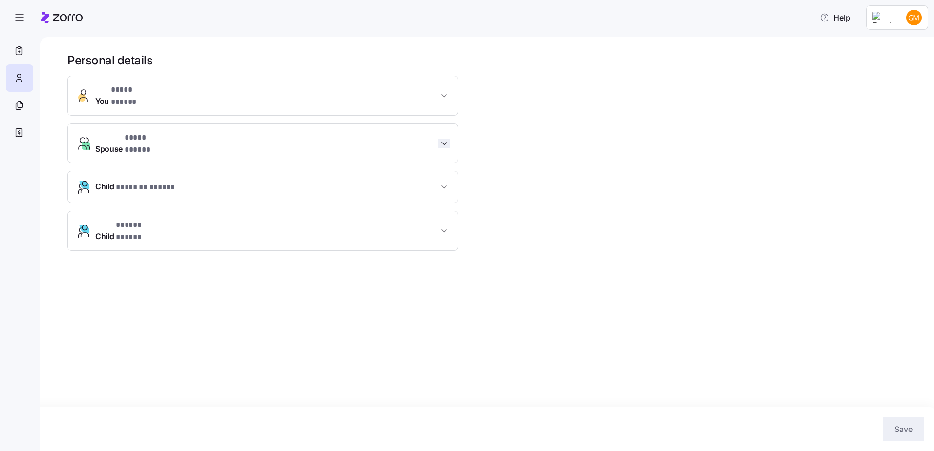
click at [442, 139] on icon "button" at bounding box center [444, 144] width 10 height 10
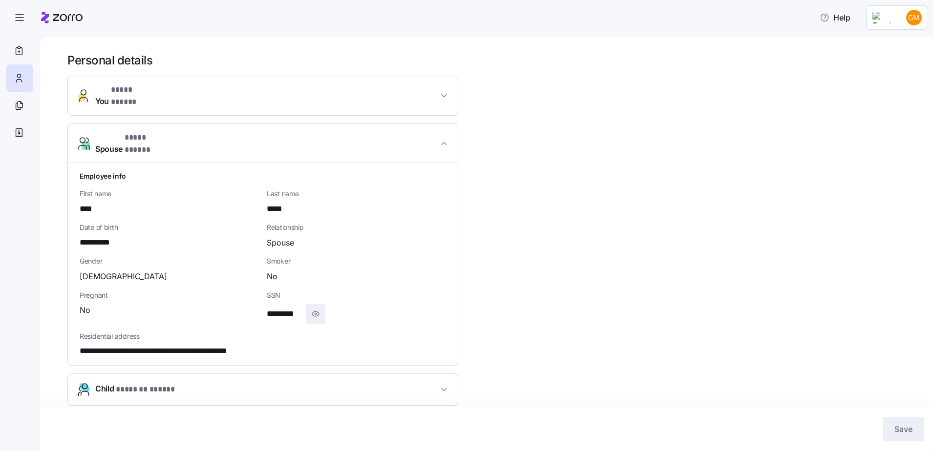
click at [317, 308] on icon "button" at bounding box center [316, 314] width 10 height 12
click at [332, 308] on icon "button" at bounding box center [329, 314] width 10 height 12
click at [16, 106] on icon at bounding box center [19, 106] width 11 height 12
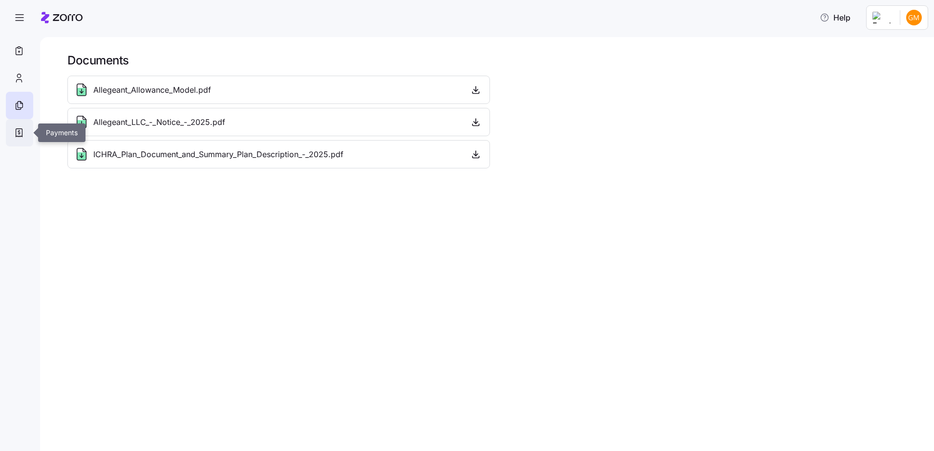
click at [26, 133] on div at bounding box center [19, 132] width 27 height 27
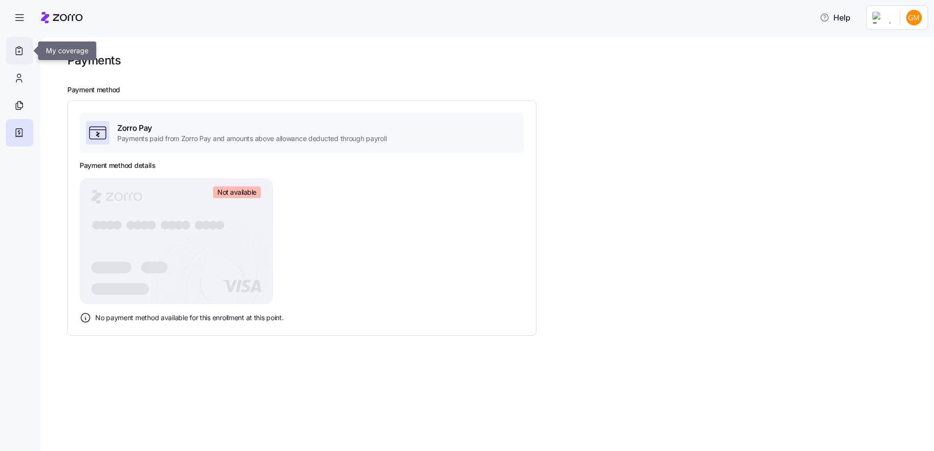
click at [20, 49] on icon at bounding box center [19, 51] width 11 height 12
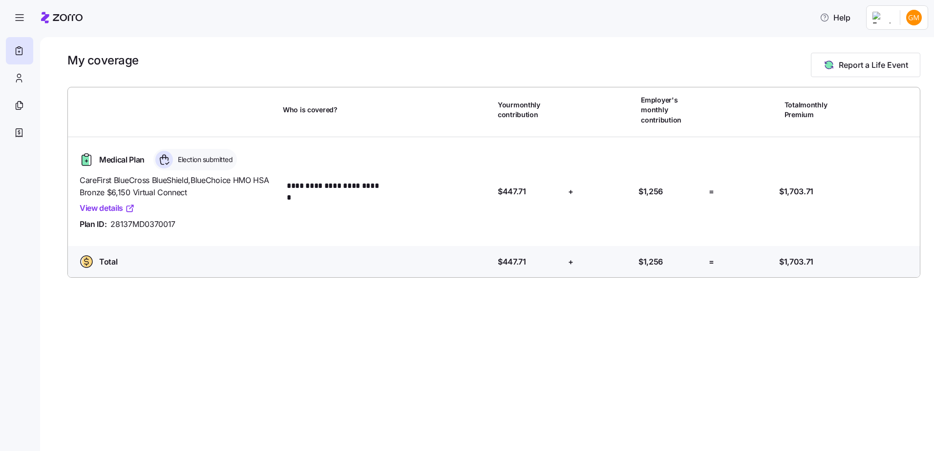
click at [911, 18] on html "**********" at bounding box center [467, 223] width 934 height 446
click at [885, 64] on div "Log out" at bounding box center [888, 59] width 38 height 11
